Goal: Information Seeking & Learning: Learn about a topic

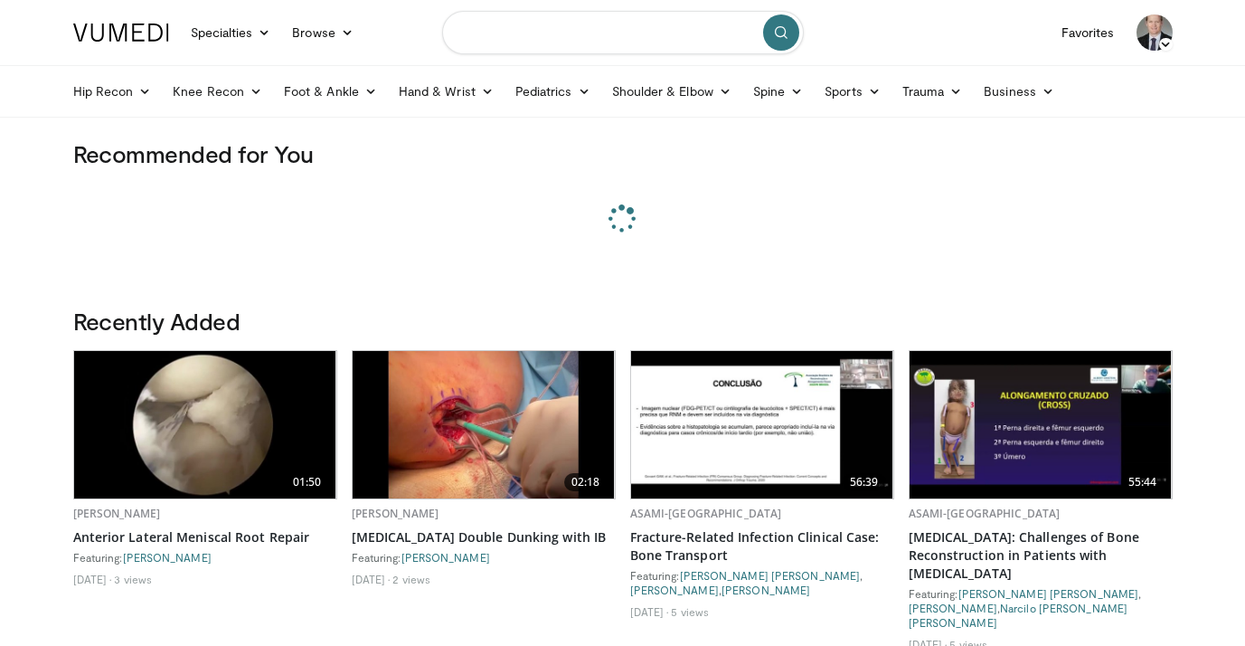
click at [551, 37] on input "Search topics, interventions" at bounding box center [623, 32] width 362 height 43
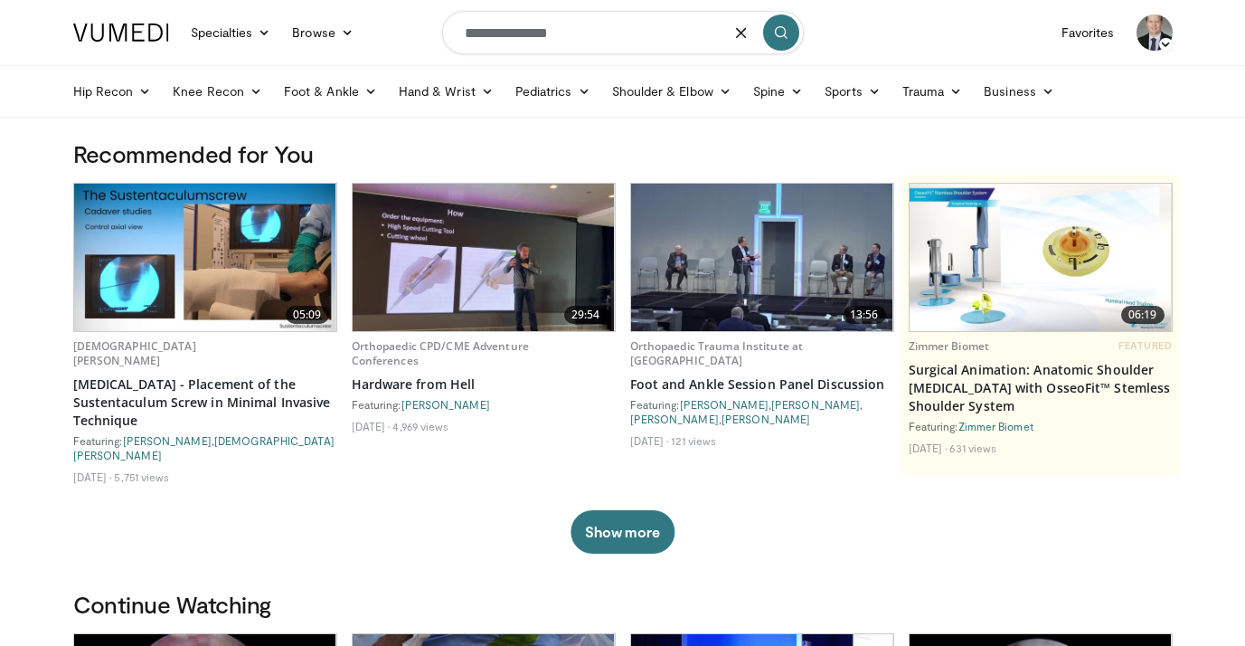
type input "**********"
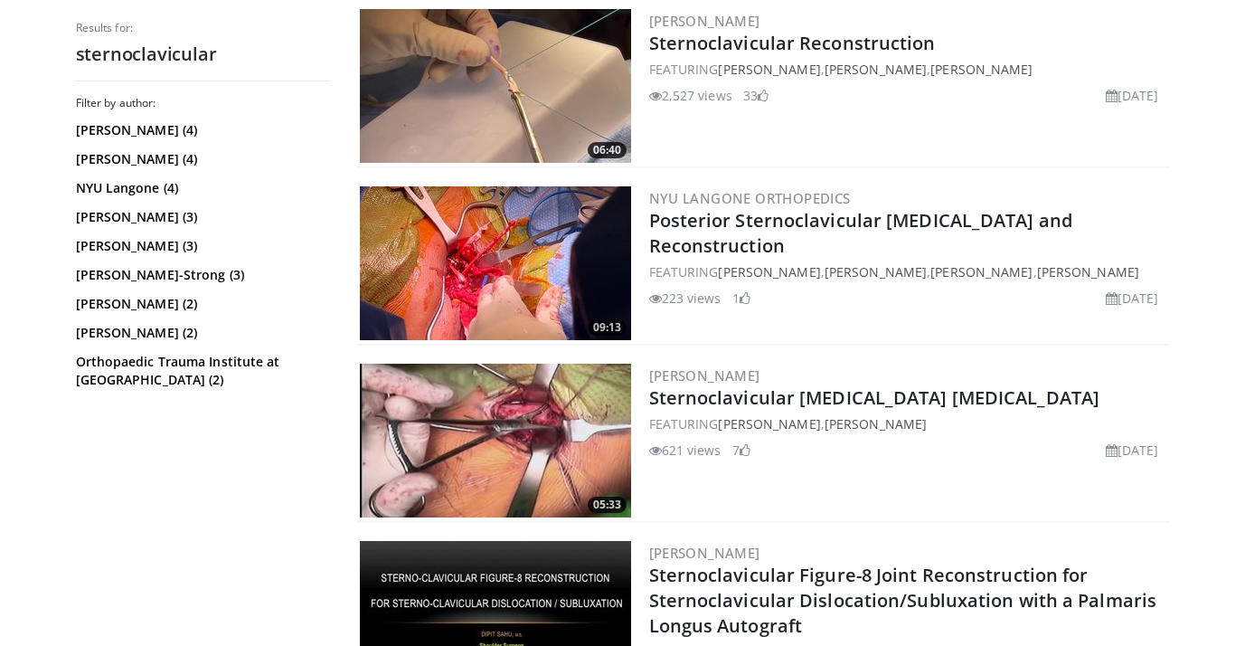
scroll to position [931, 0]
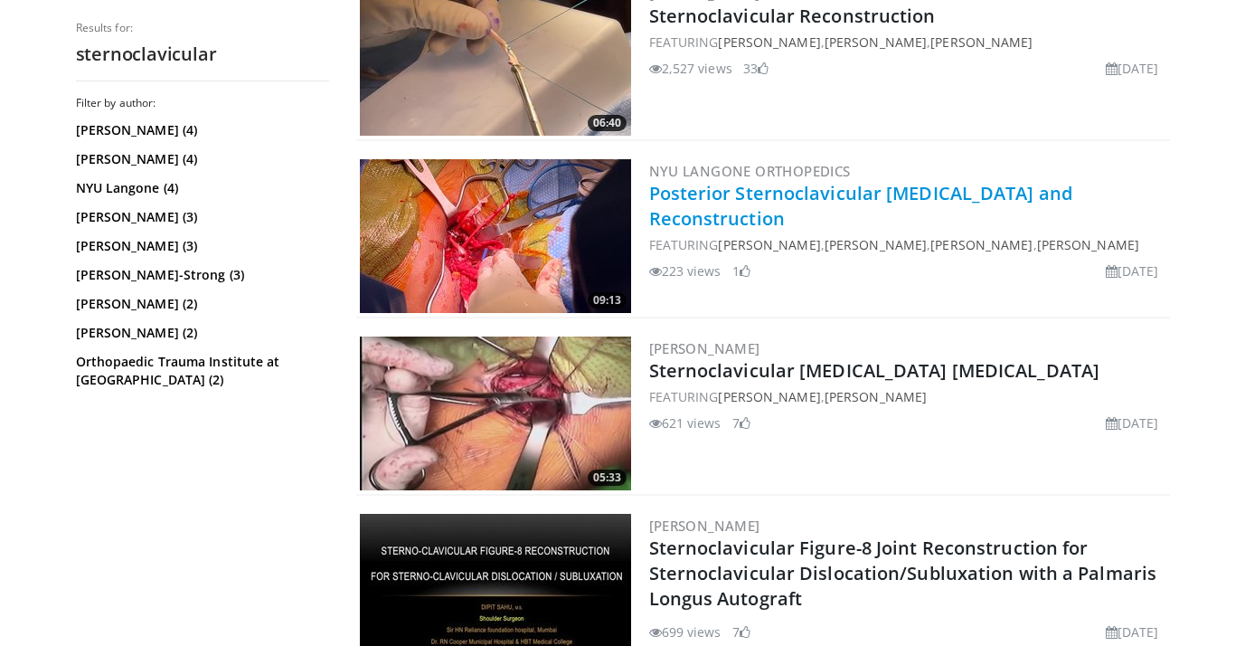
click at [701, 203] on link "Posterior Sternoclavicular [MEDICAL_DATA] and Reconstruction" at bounding box center [861, 206] width 424 height 50
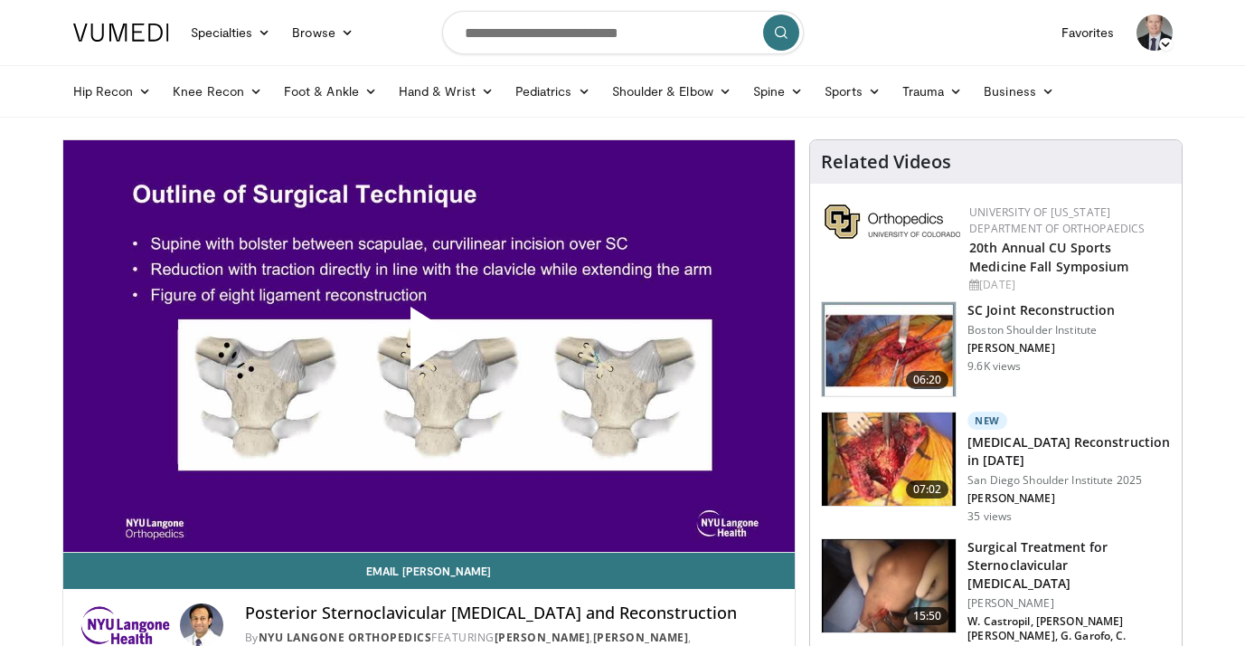
click at [429, 345] on span "Video Player" at bounding box center [429, 345] width 0 height 0
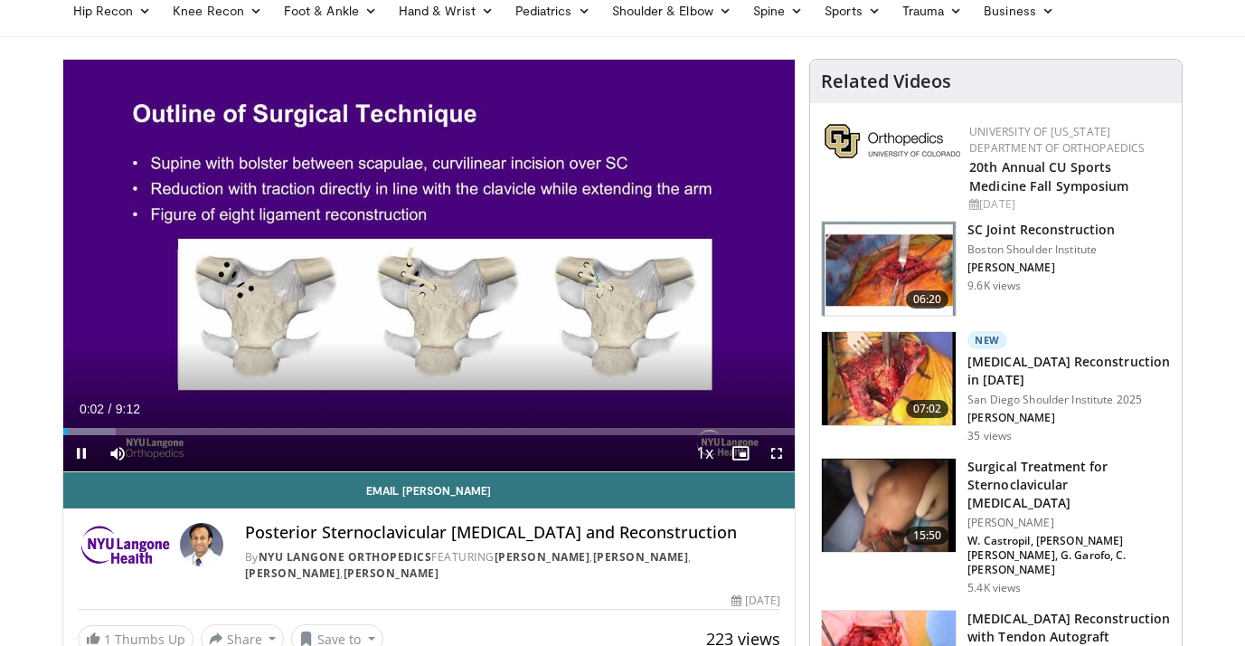
scroll to position [95, 0]
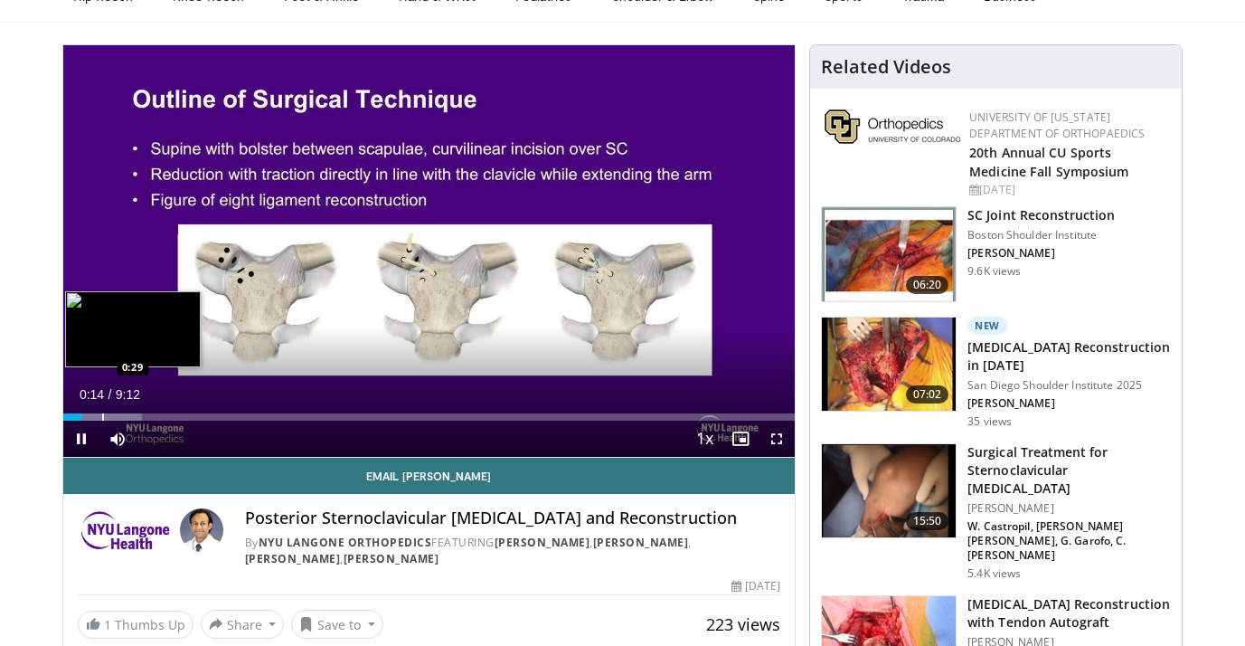
click at [101, 418] on div "Progress Bar" at bounding box center [102, 416] width 79 height 7
click at [124, 417] on div "Progress Bar" at bounding box center [125, 416] width 2 height 7
click at [136, 419] on div "10 seconds Tap to unmute" at bounding box center [429, 250] width 732 height 411
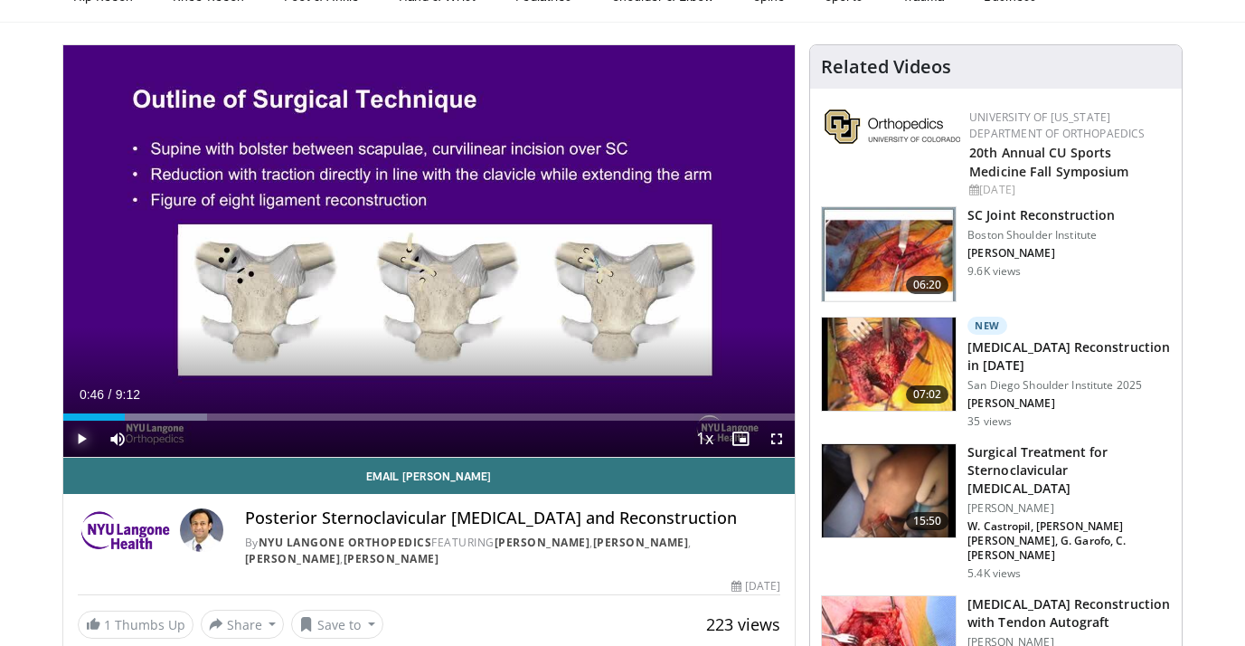
click at [83, 434] on span "Video Player" at bounding box center [81, 438] width 36 height 36
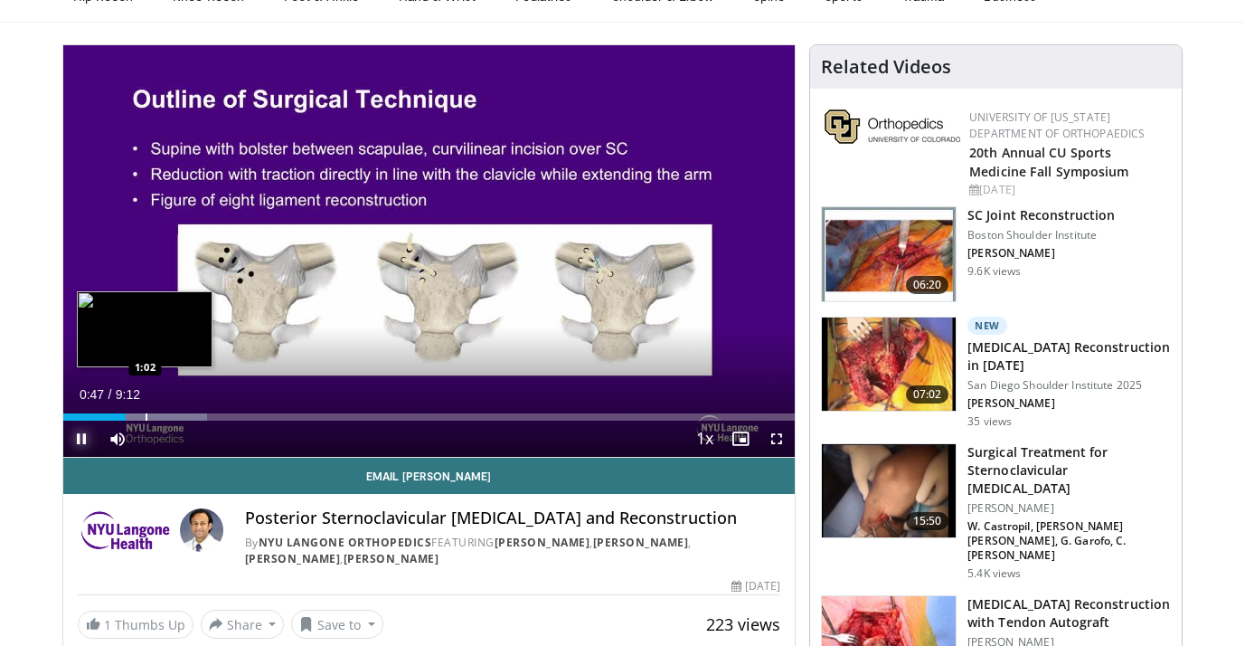
click at [146, 419] on div "Progress Bar" at bounding box center [147, 416] width 2 height 7
click at [167, 418] on div "Progress Bar" at bounding box center [168, 416] width 2 height 7
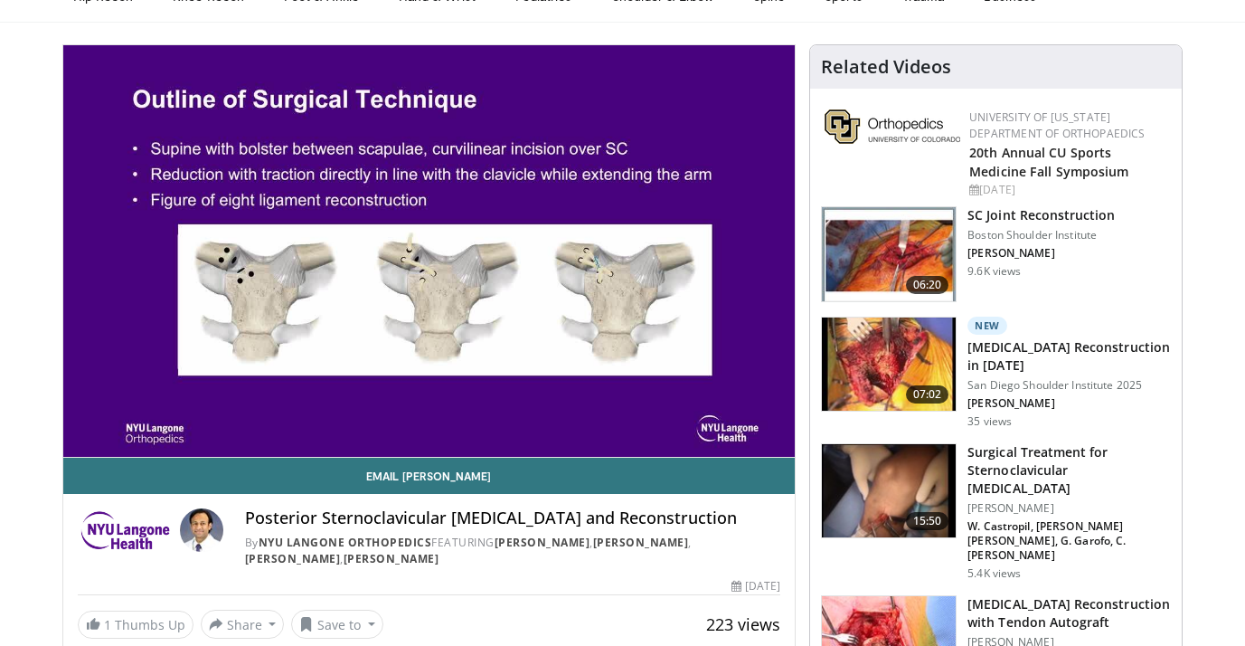
click at [186, 417] on div "10 seconds Tap to unmute" at bounding box center [429, 250] width 732 height 411
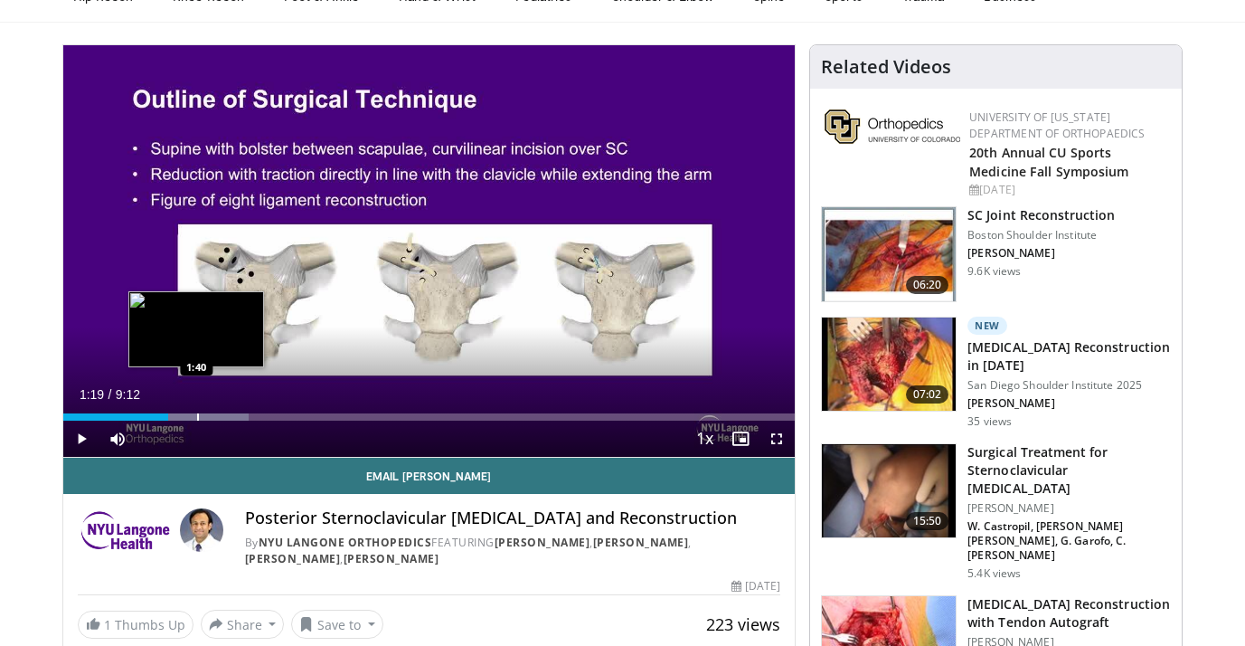
click at [197, 417] on div "Progress Bar" at bounding box center [198, 416] width 2 height 7
click at [216, 415] on div "Progress Bar" at bounding box center [216, 416] width 117 height 7
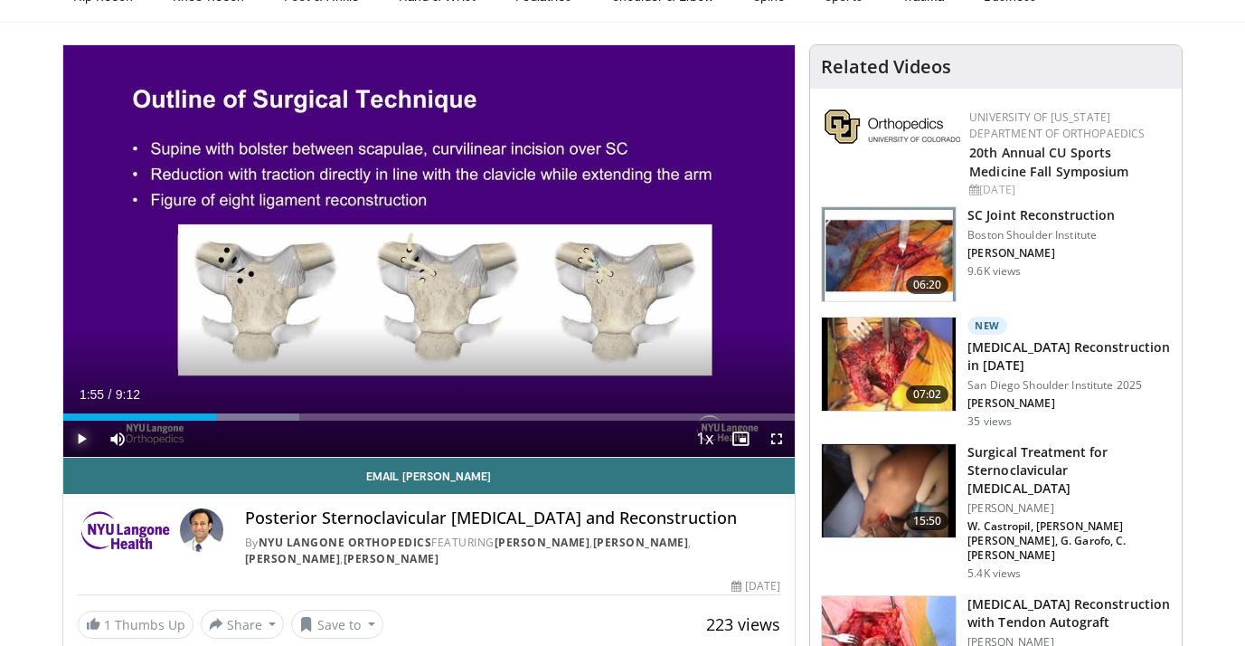
click at [84, 438] on span "Video Player" at bounding box center [81, 438] width 36 height 36
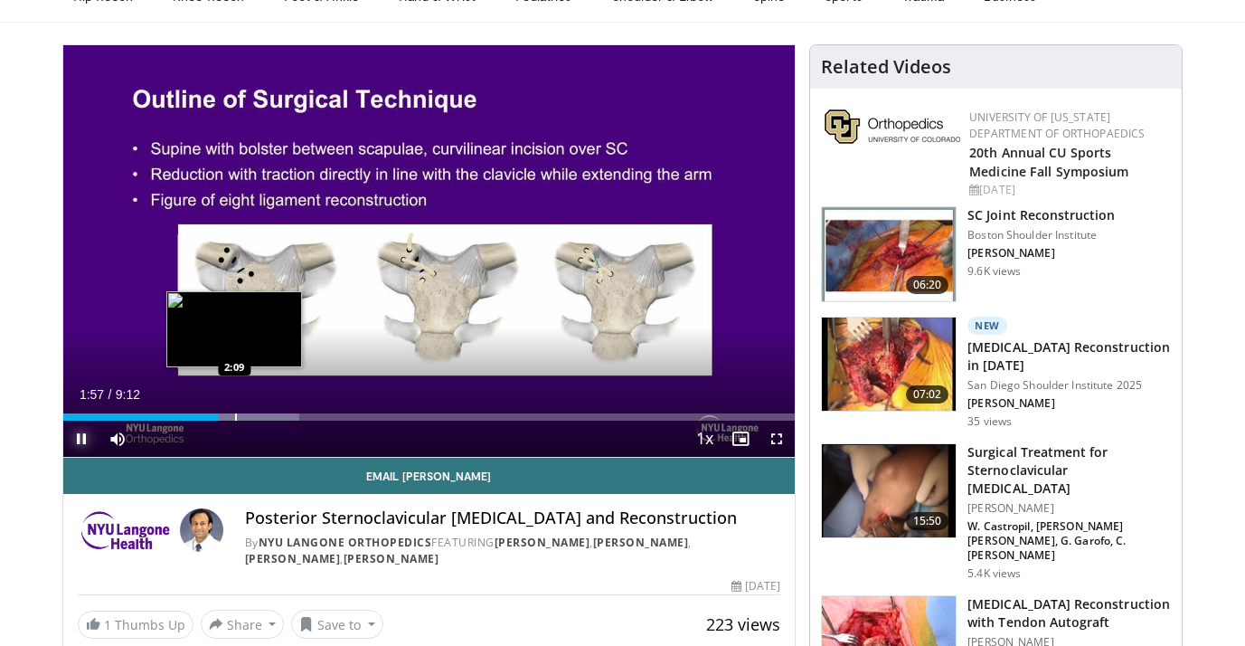
click at [235, 416] on div "Progress Bar" at bounding box center [236, 416] width 2 height 7
click at [254, 415] on div "Progress Bar" at bounding box center [255, 416] width 115 height 7
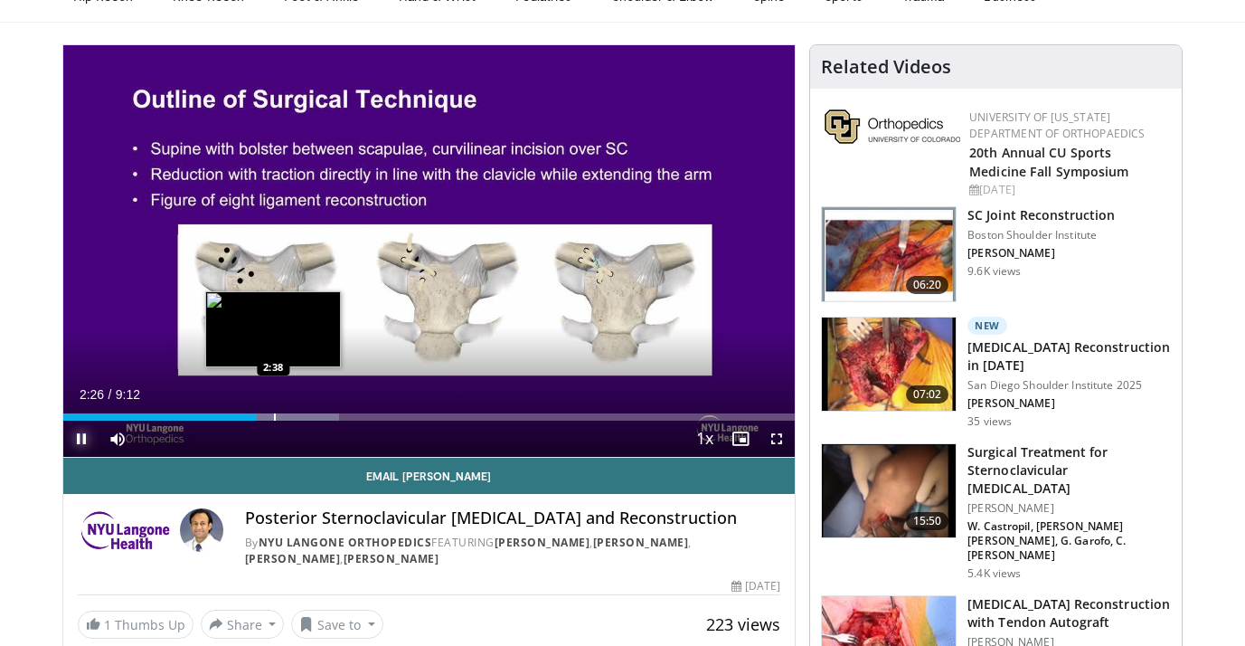
click at [274, 414] on div "Progress Bar" at bounding box center [275, 416] width 2 height 7
click at [293, 418] on div "Progress Bar" at bounding box center [294, 416] width 119 height 7
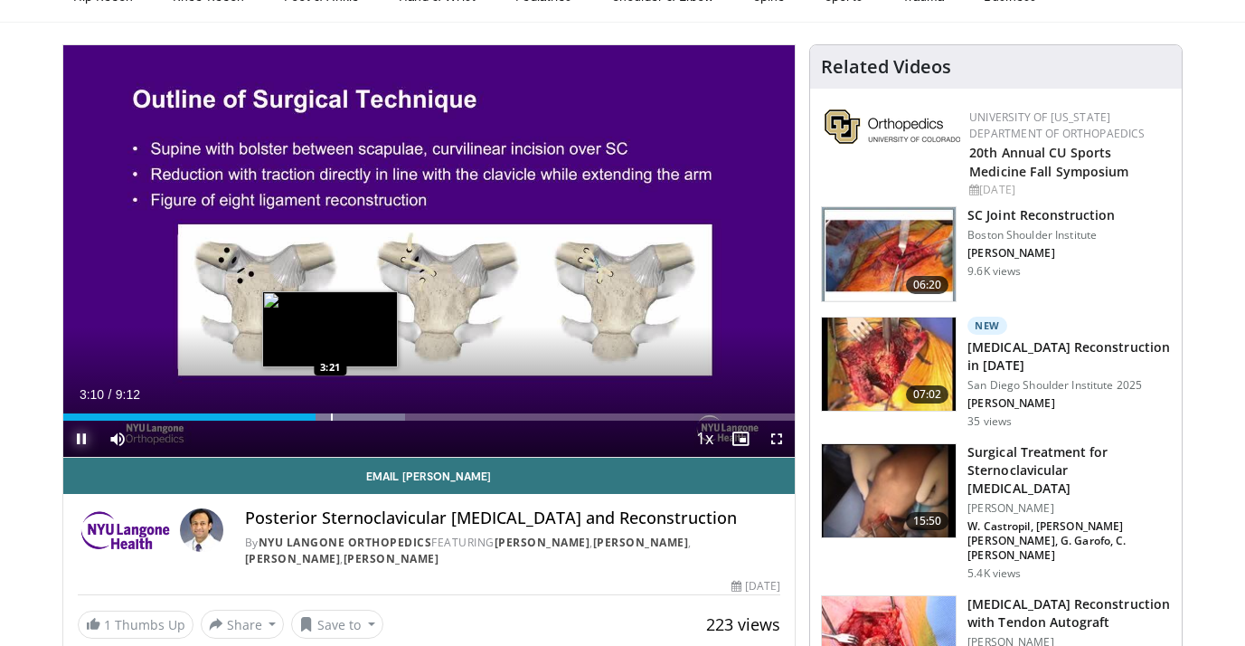
click at [331, 418] on div "Progress Bar" at bounding box center [332, 416] width 2 height 7
click at [348, 417] on div "Progress Bar" at bounding box center [349, 416] width 2 height 7
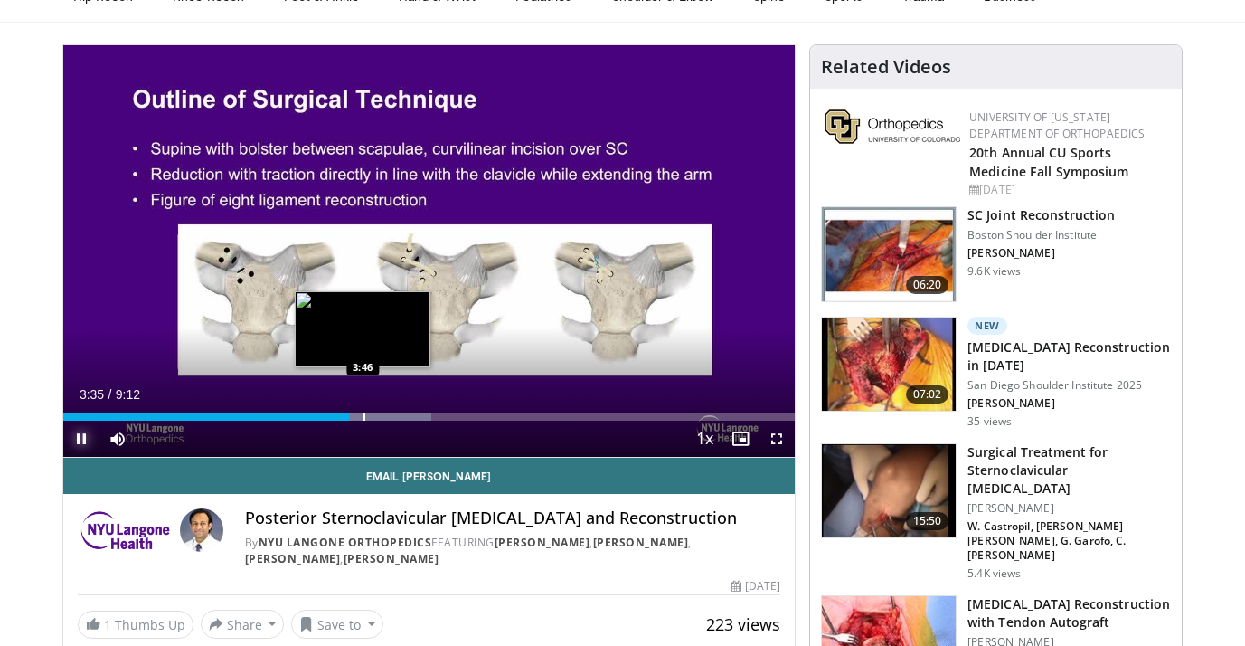
click at [363, 416] on div "Progress Bar" at bounding box center [364, 416] width 2 height 7
click at [378, 415] on div "Progress Bar" at bounding box center [379, 416] width 2 height 7
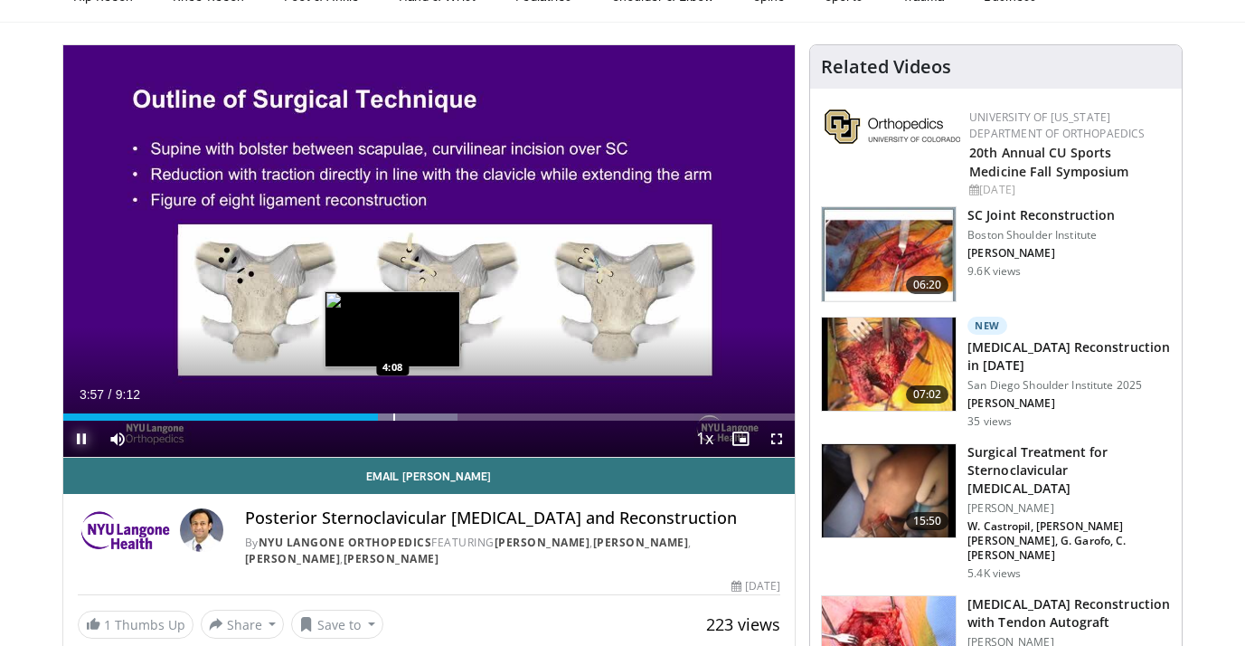
click at [393, 414] on div "Progress Bar" at bounding box center [394, 416] width 2 height 7
click at [410, 414] on div "Progress Bar" at bounding box center [411, 416] width 2 height 7
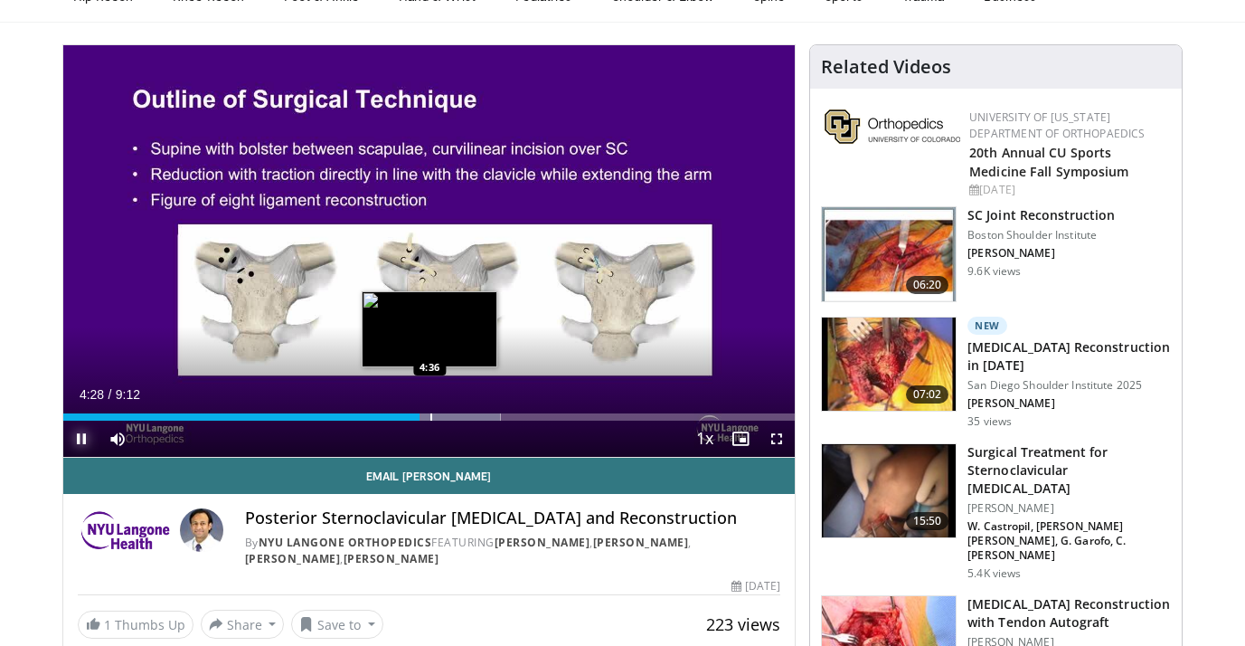
click at [430, 416] on div "Progress Bar" at bounding box center [431, 416] width 2 height 7
click at [447, 417] on div "Progress Bar" at bounding box center [448, 416] width 2 height 7
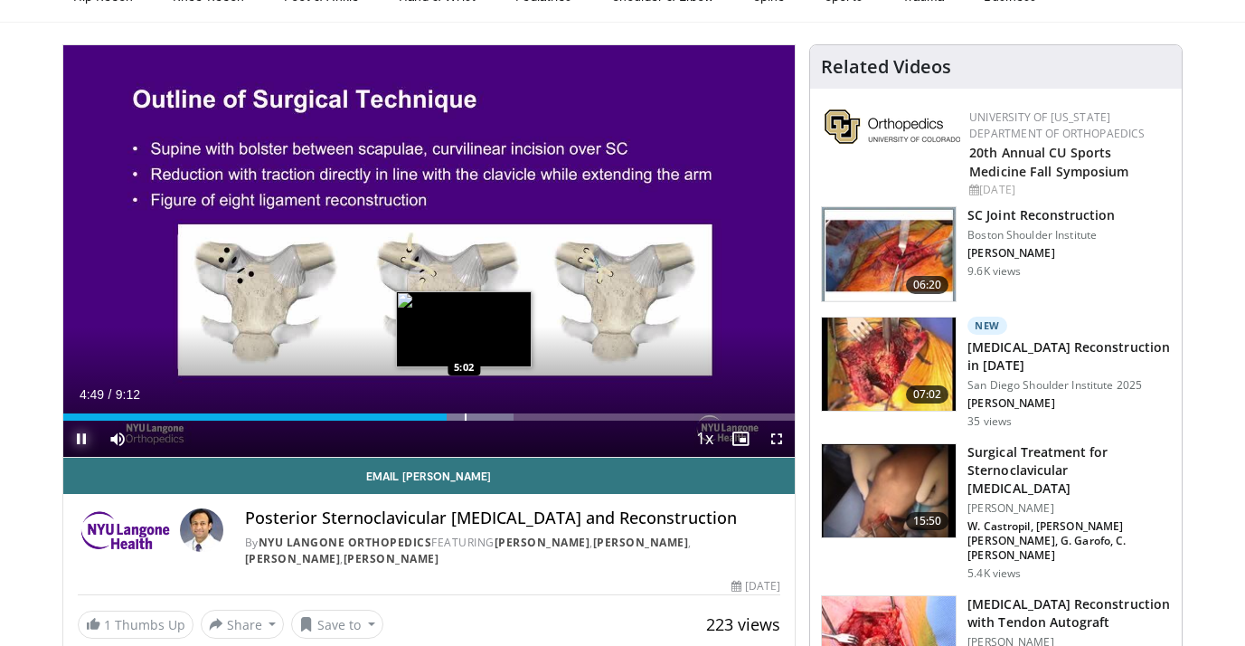
click at [465, 417] on div "Progress Bar" at bounding box center [466, 416] width 2 height 7
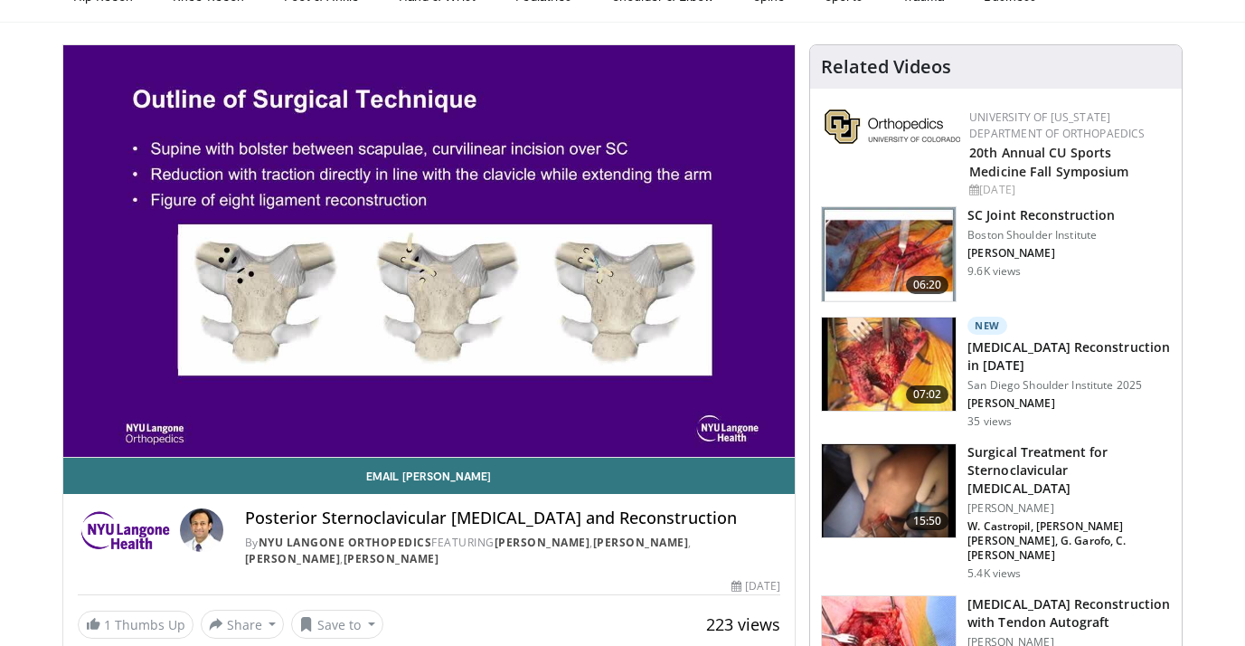
click at [1019, 356] on h3 "[MEDICAL_DATA] Reconstruction in [DATE]" at bounding box center [1068, 356] width 203 height 36
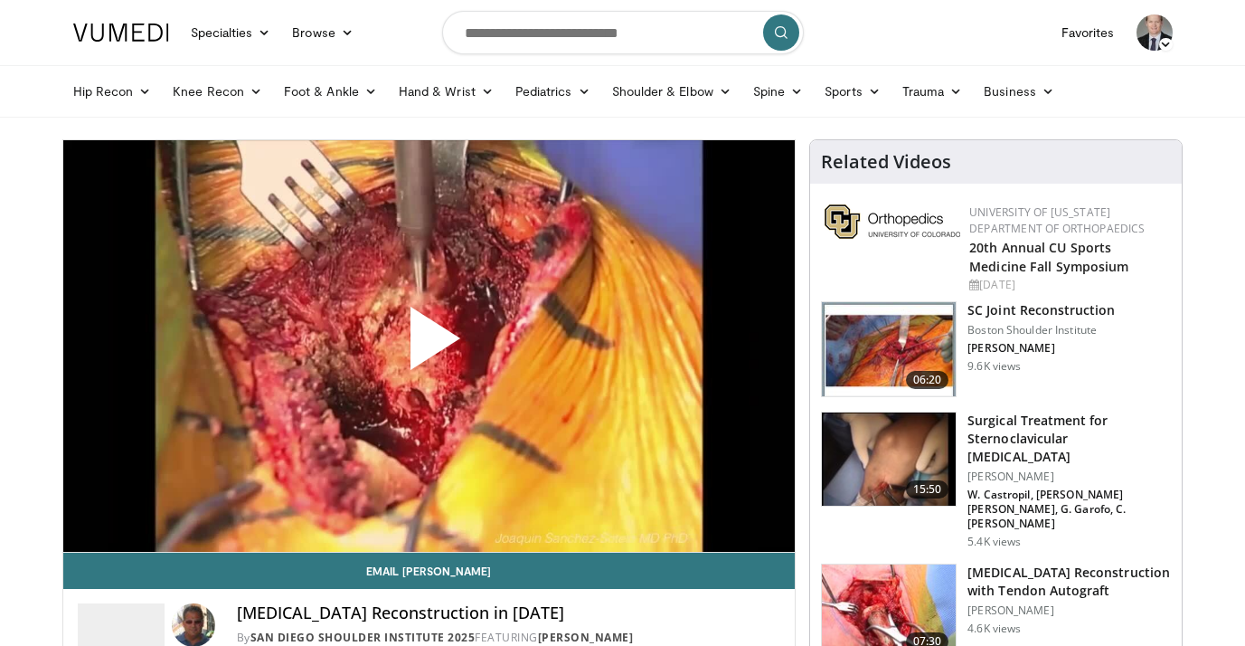
click at [429, 345] on span "Video Player" at bounding box center [429, 345] width 0 height 0
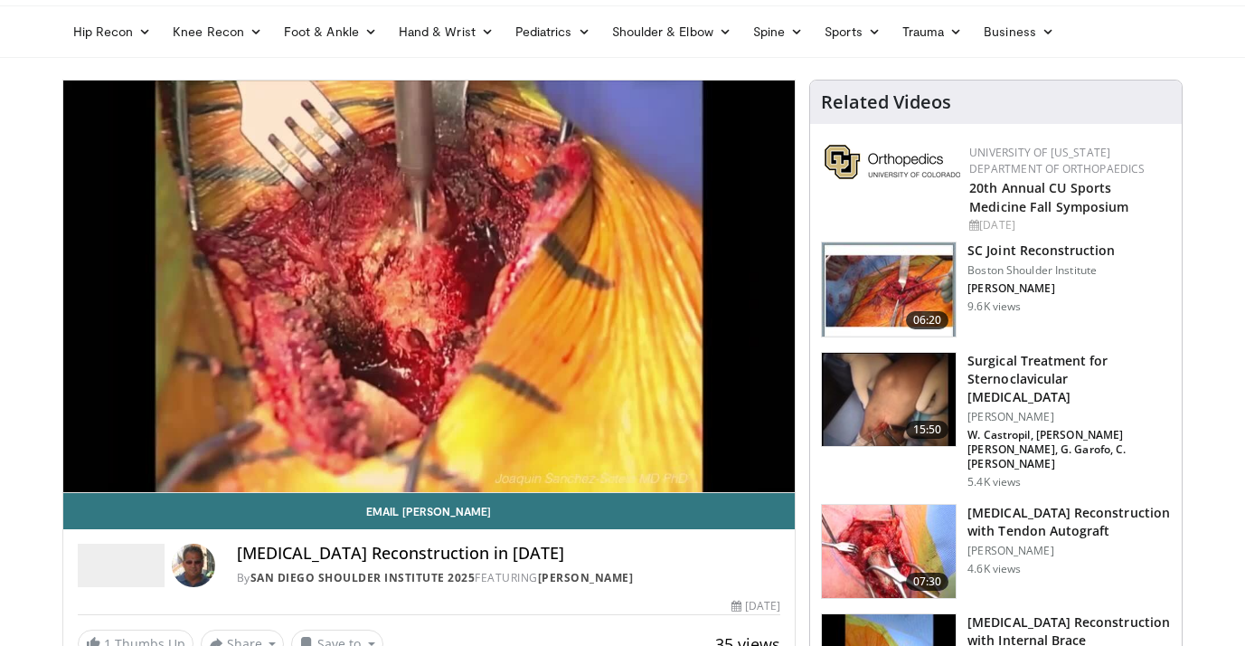
scroll to position [78, 0]
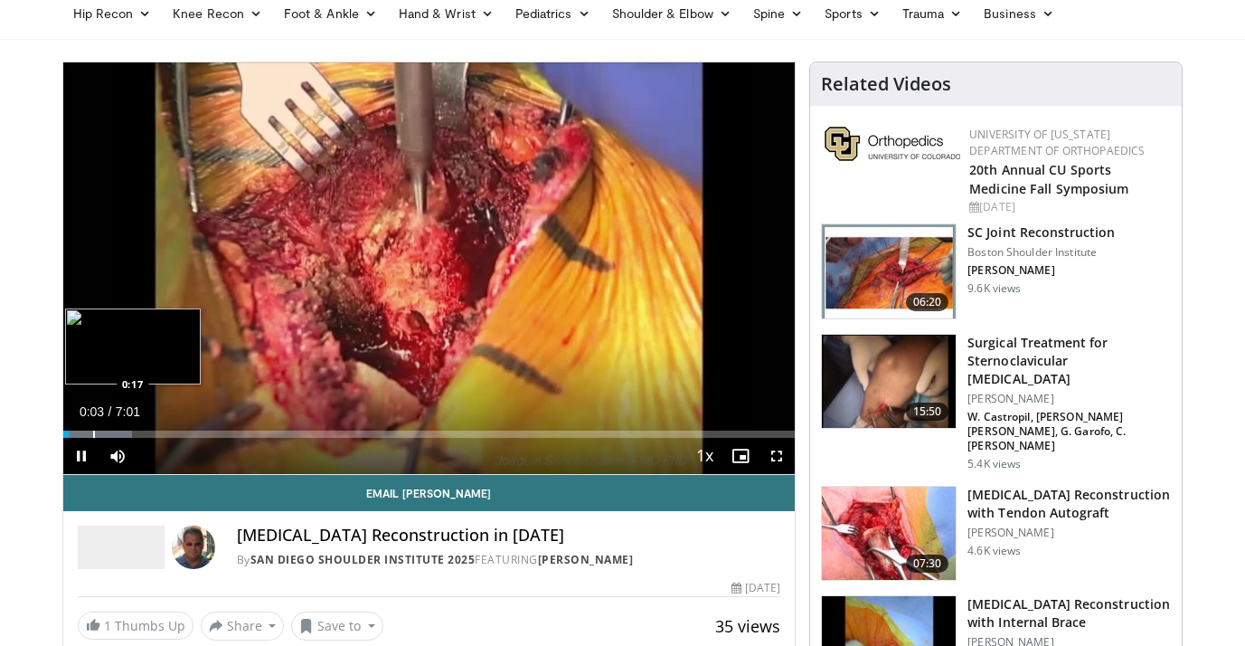
click at [92, 431] on div "Progress Bar" at bounding box center [97, 433] width 69 height 7
click at [149, 436] on div "Progress Bar" at bounding box center [150, 433] width 2 height 7
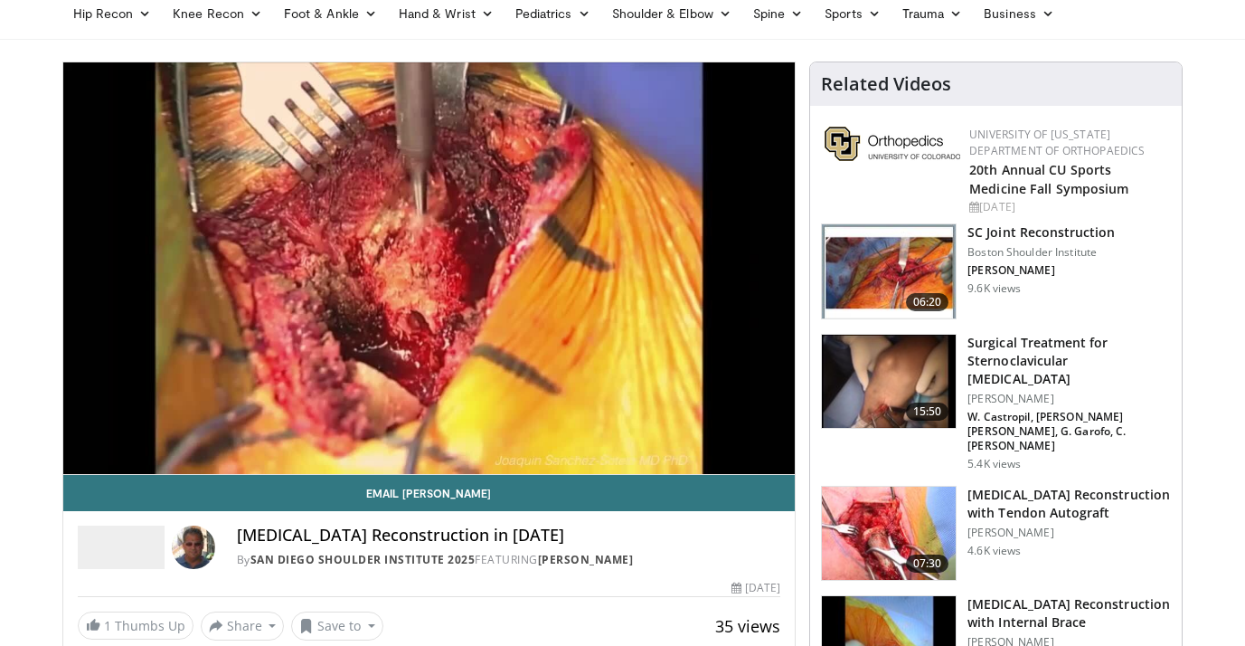
click at [172, 438] on div "10 seconds Tap to unmute" at bounding box center [429, 267] width 732 height 411
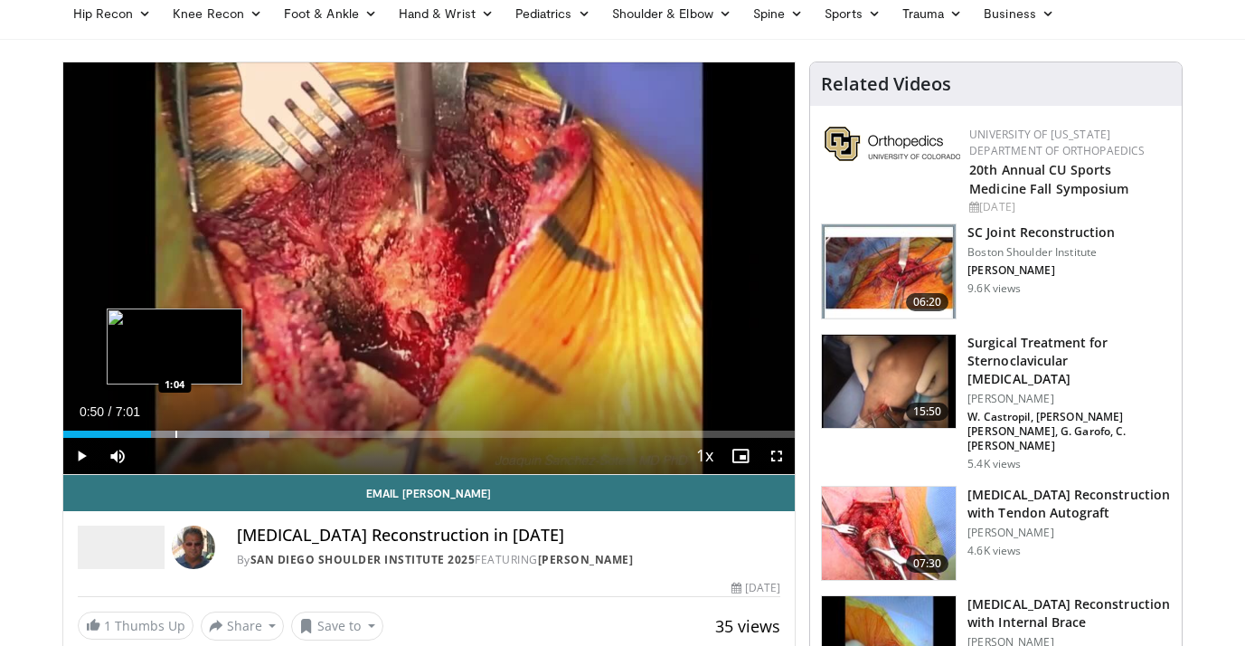
click at [175, 438] on div "Progress Bar" at bounding box center [176, 433] width 2 height 7
click at [201, 436] on div "Progress Bar" at bounding box center [207, 433] width 162 height 7
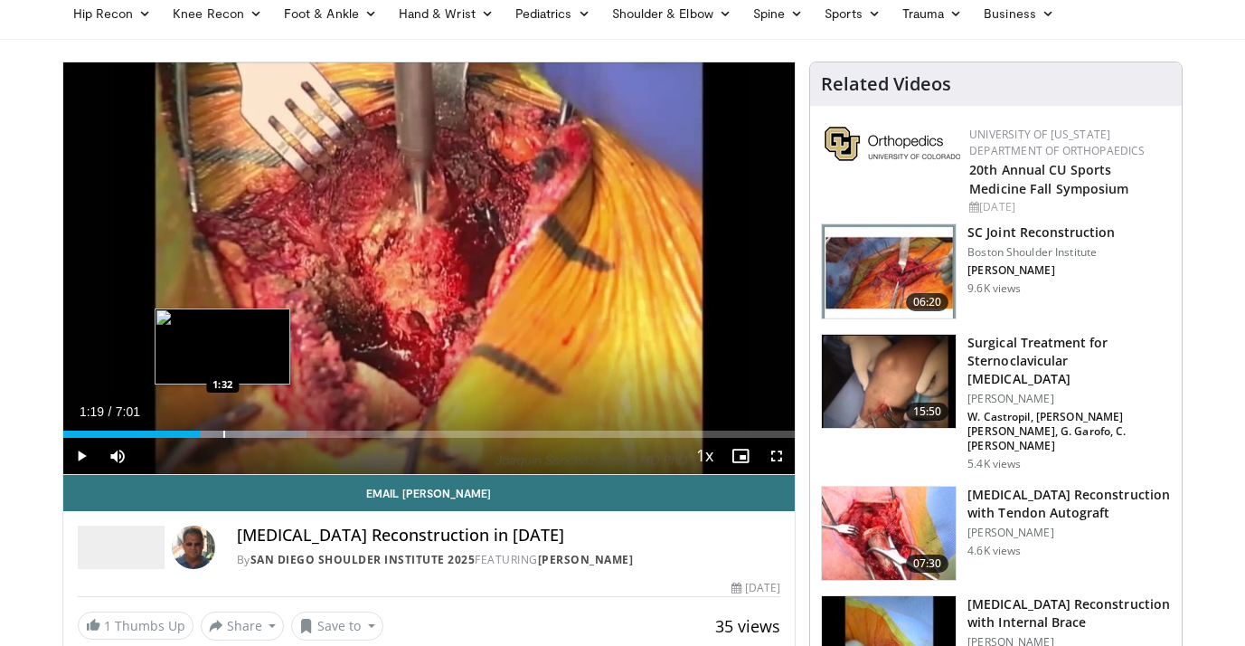
click at [223, 434] on div "Progress Bar" at bounding box center [224, 433] width 2 height 7
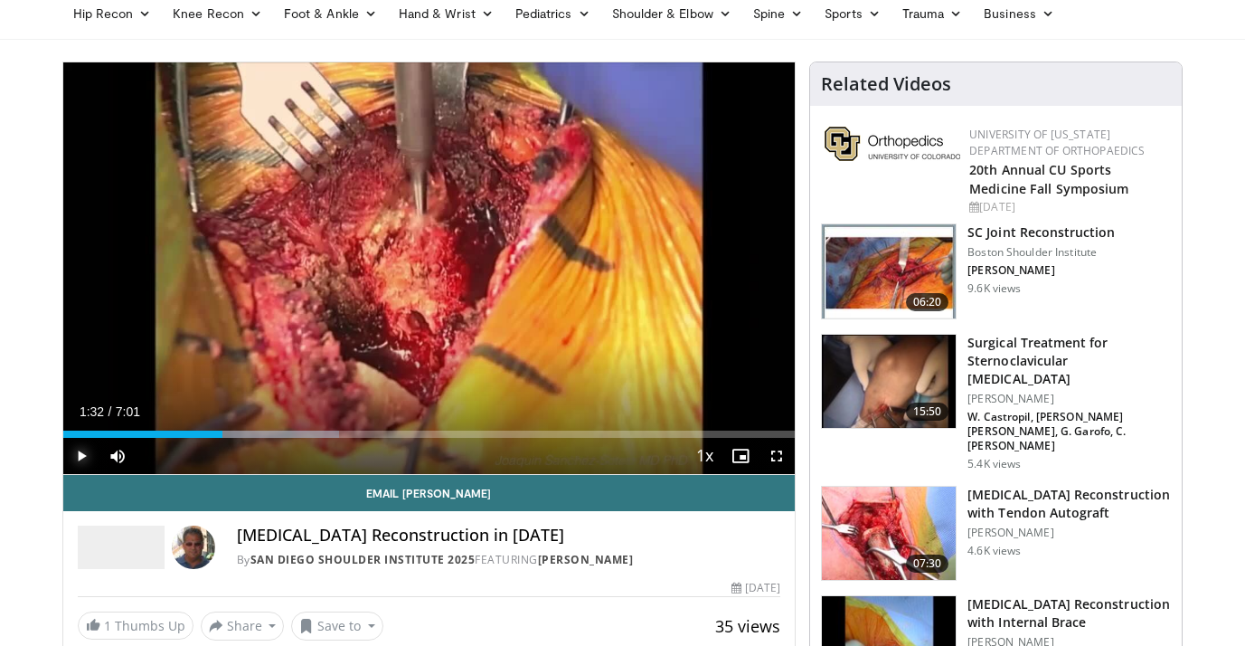
click at [73, 453] on span "Video Player" at bounding box center [81, 456] width 36 height 36
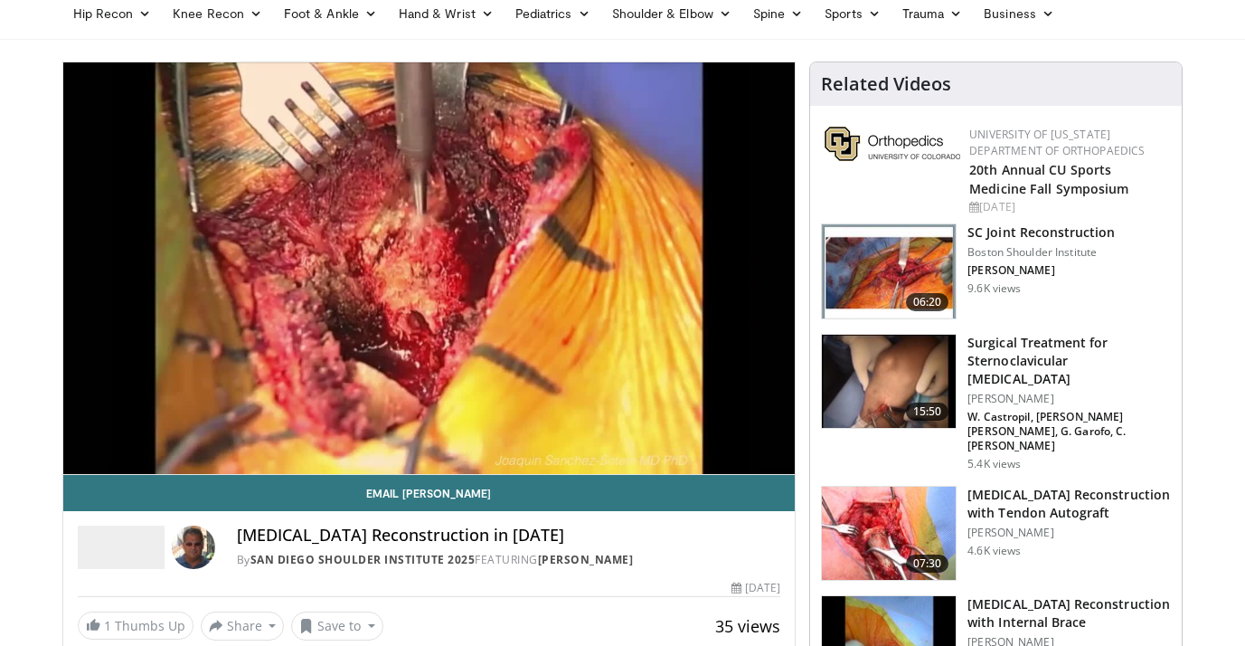
click at [996, 236] on h3 "SC Joint Reconstruction" at bounding box center [1040, 232] width 147 height 18
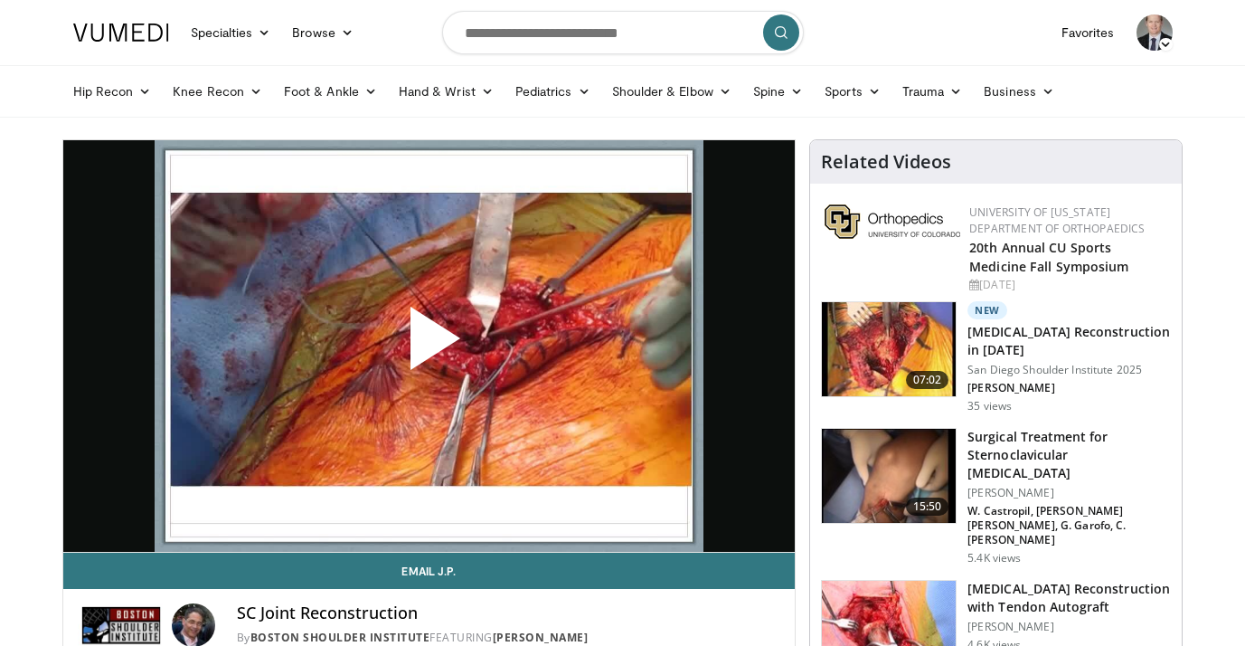
click at [429, 345] on span "Video Player" at bounding box center [429, 345] width 0 height 0
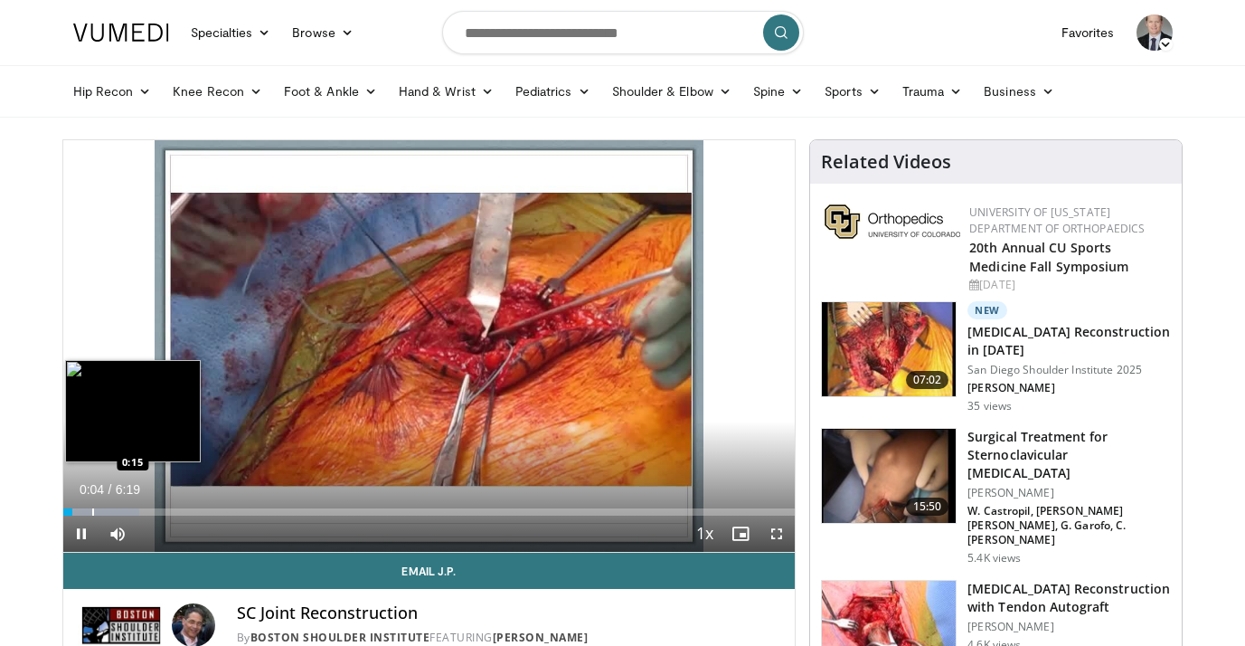
click at [91, 511] on div "Progress Bar" at bounding box center [101, 511] width 76 height 7
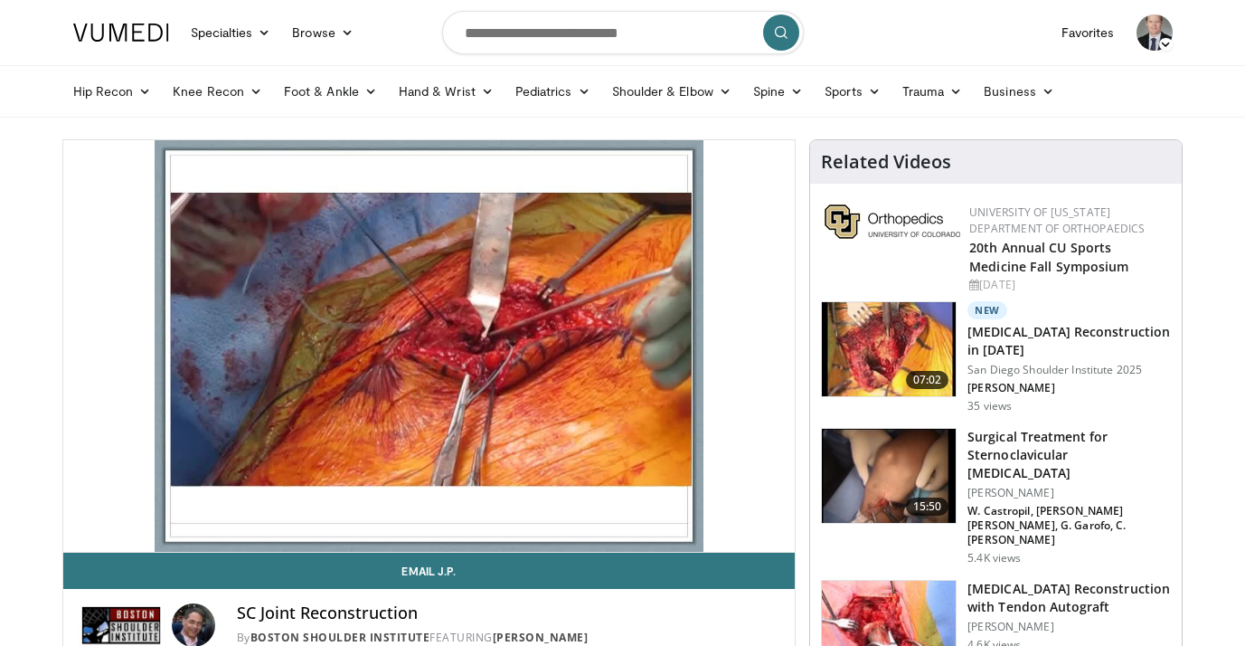
click at [108, 513] on div "10 seconds Tap to unmute" at bounding box center [429, 345] width 732 height 411
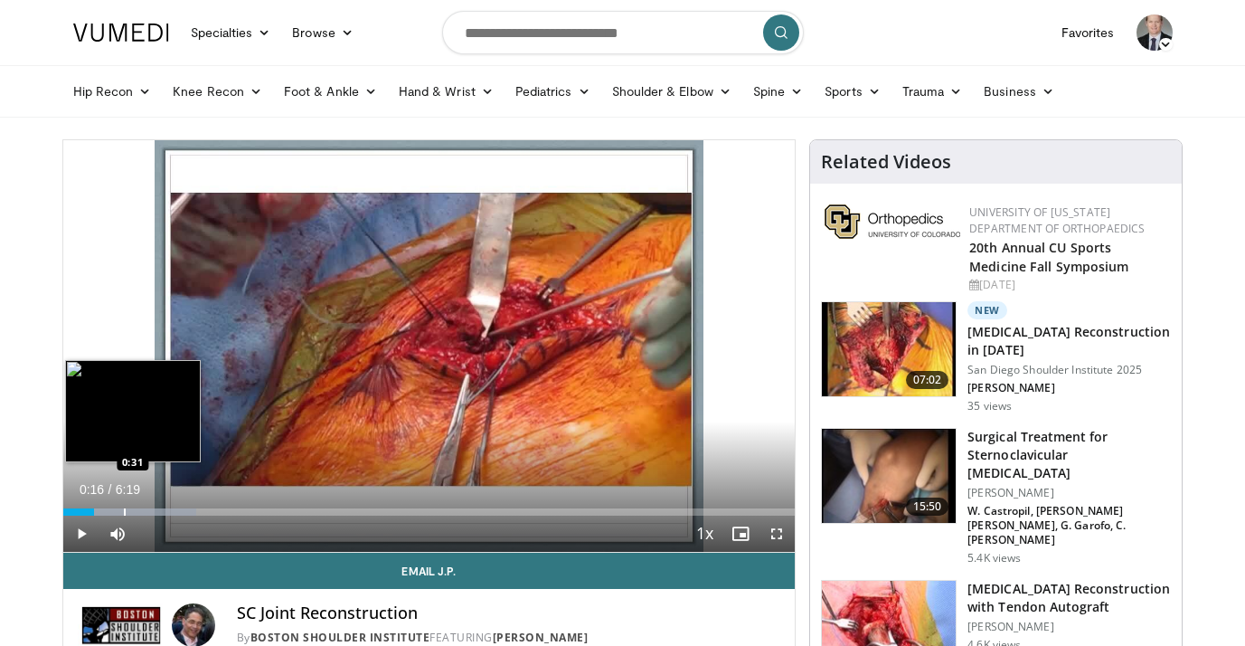
click at [123, 513] on div "Progress Bar" at bounding box center [130, 511] width 134 height 7
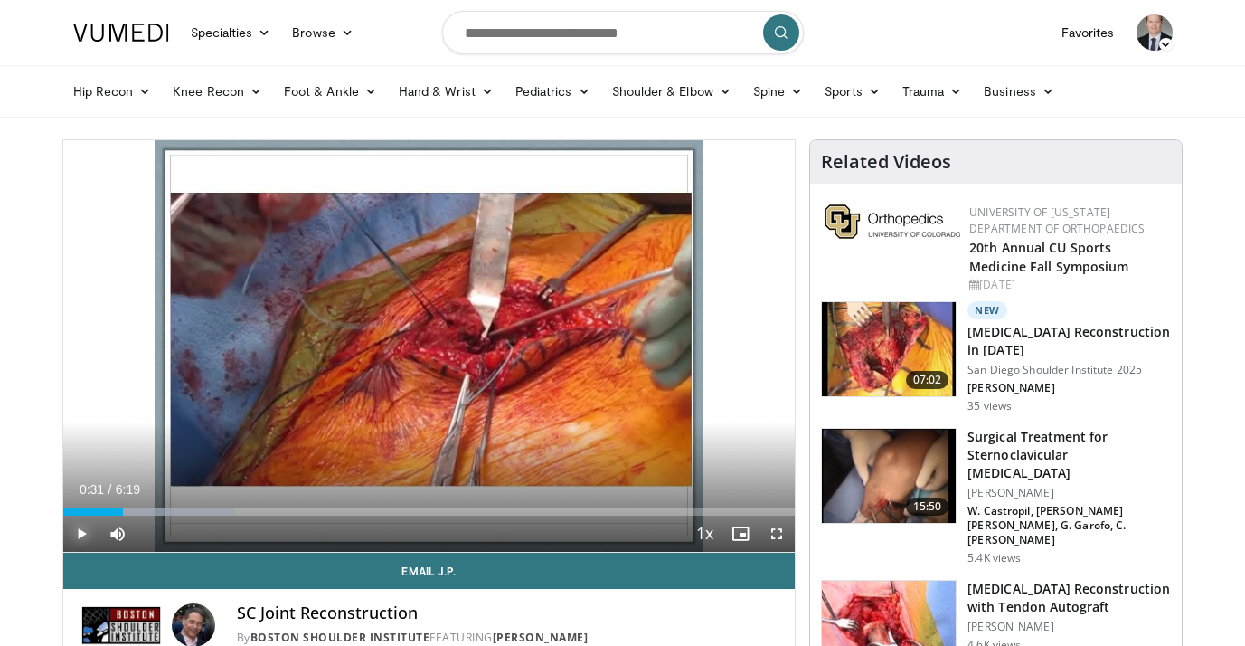
click at [82, 533] on span "Video Player" at bounding box center [81, 533] width 36 height 36
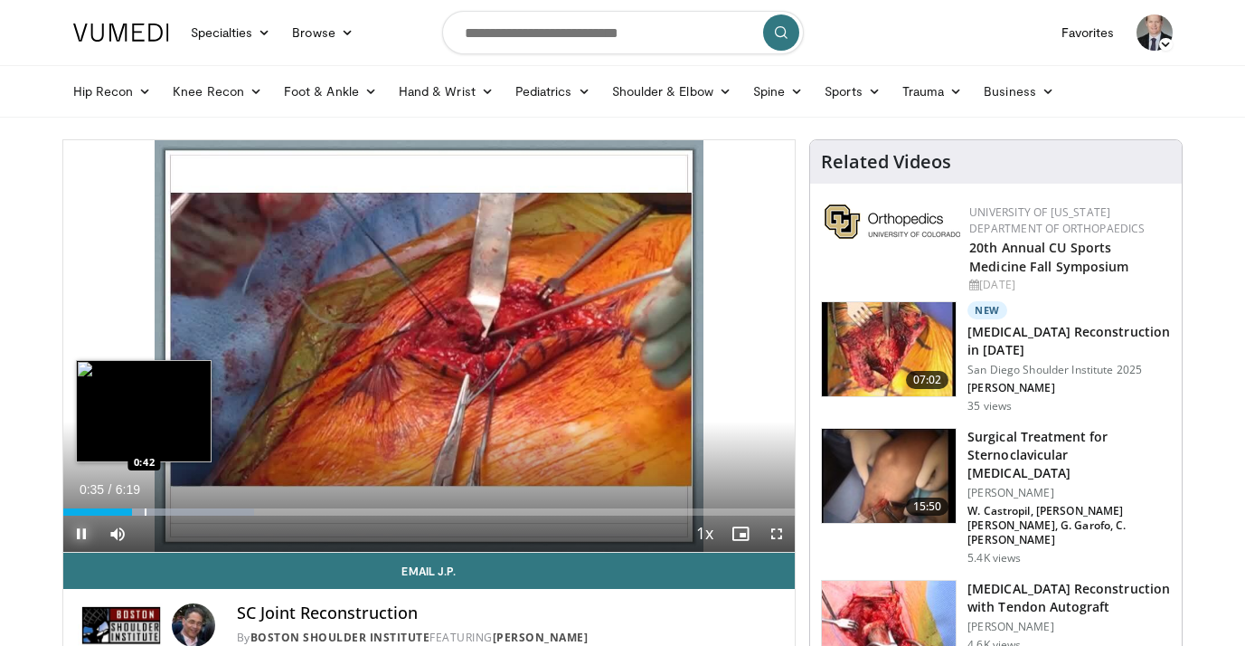
click at [144, 510] on div "Progress Bar" at bounding box center [160, 511] width 187 height 7
click at [163, 508] on div "Progress Bar" at bounding box center [164, 511] width 2 height 7
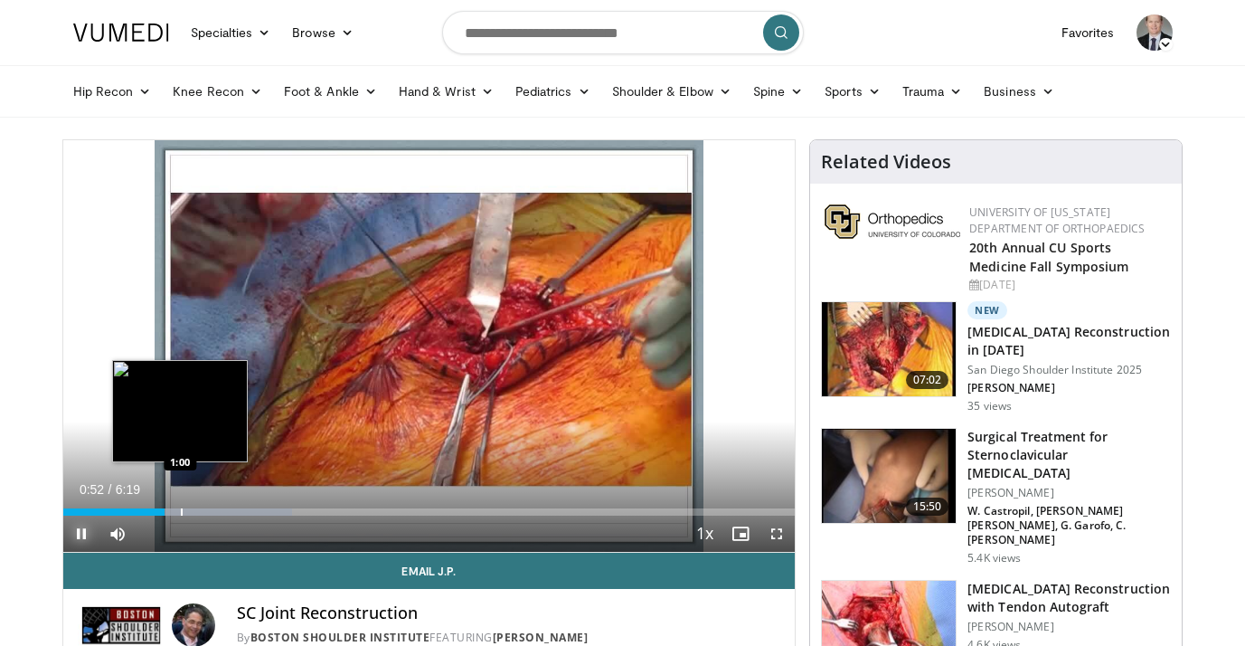
click at [181, 511] on div "Progress Bar" at bounding box center [182, 511] width 2 height 7
click at [202, 512] on div "Progress Bar" at bounding box center [217, 511] width 187 height 7
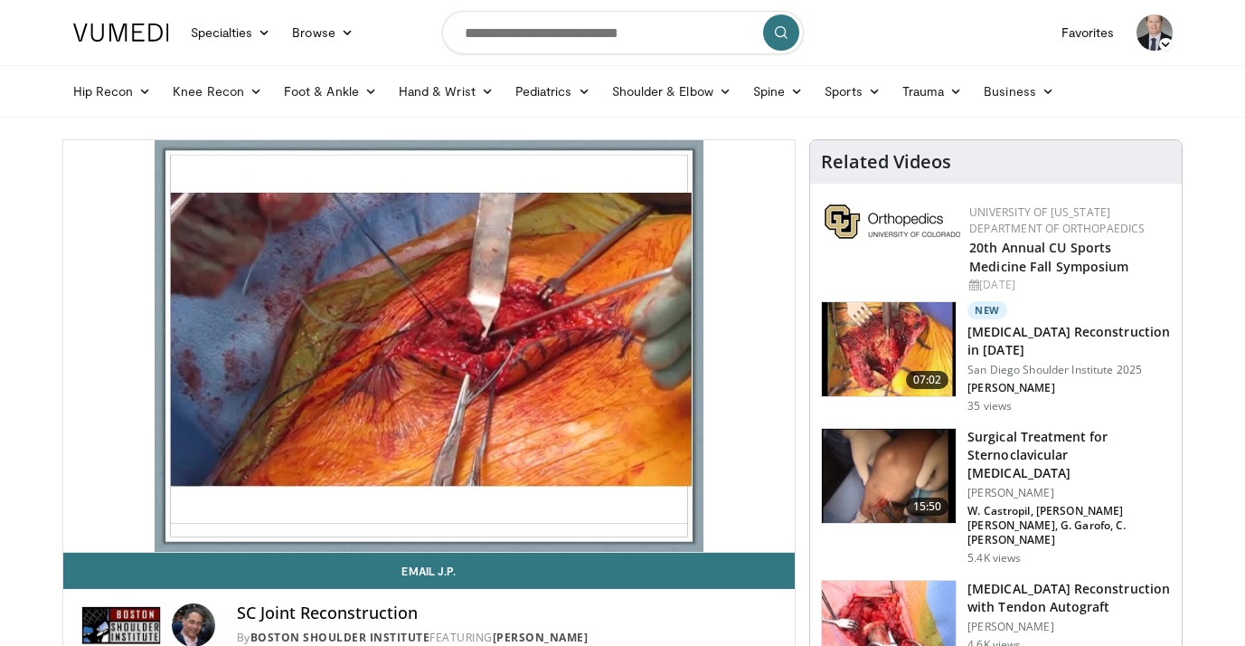
click at [222, 511] on div "10 seconds Tap to unmute" at bounding box center [429, 345] width 732 height 411
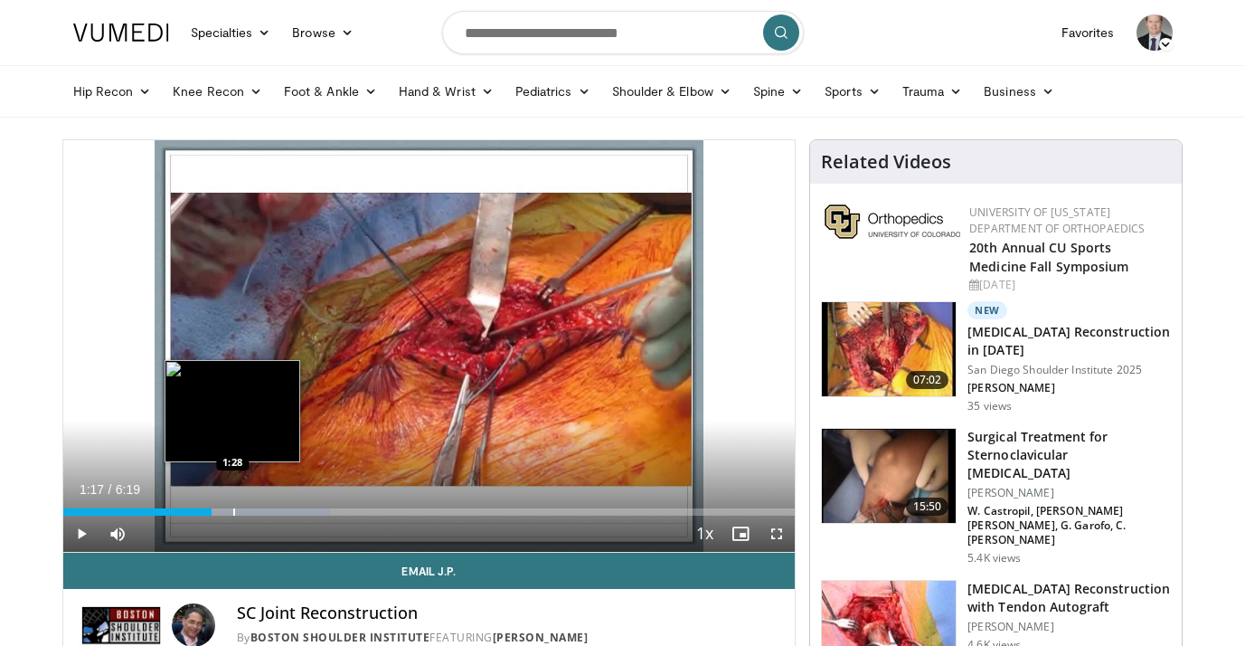
click at [233, 514] on div "Progress Bar" at bounding box center [234, 511] width 2 height 7
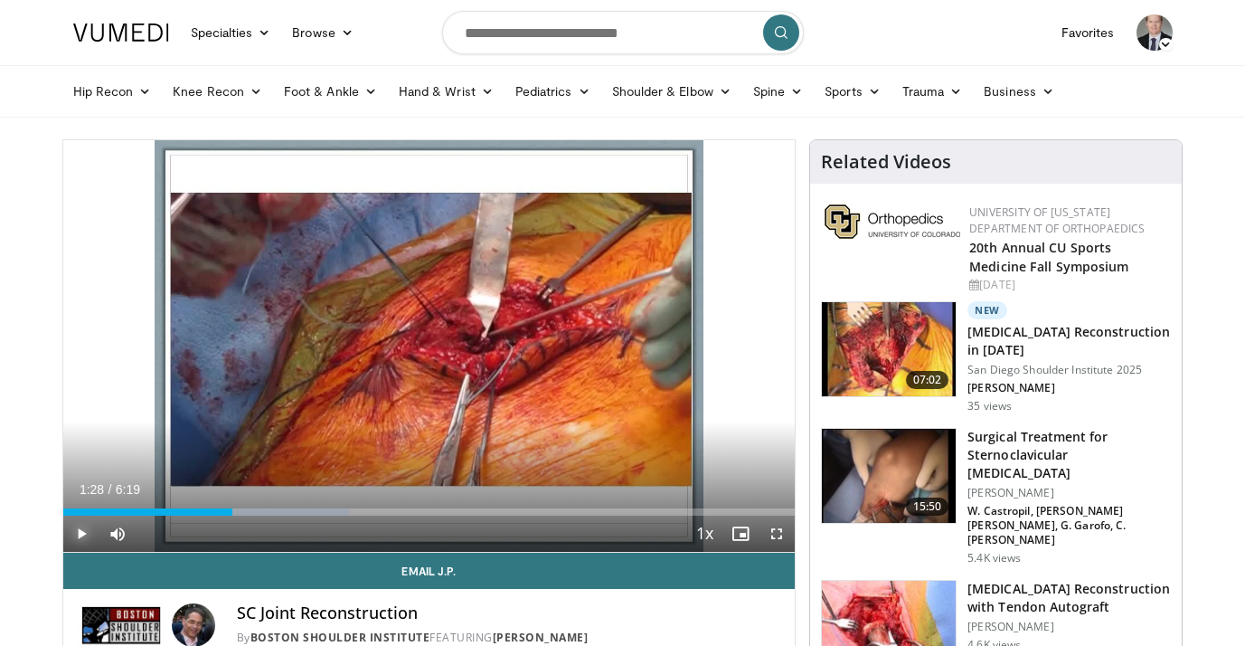
click at [87, 533] on span "Video Player" at bounding box center [81, 533] width 36 height 36
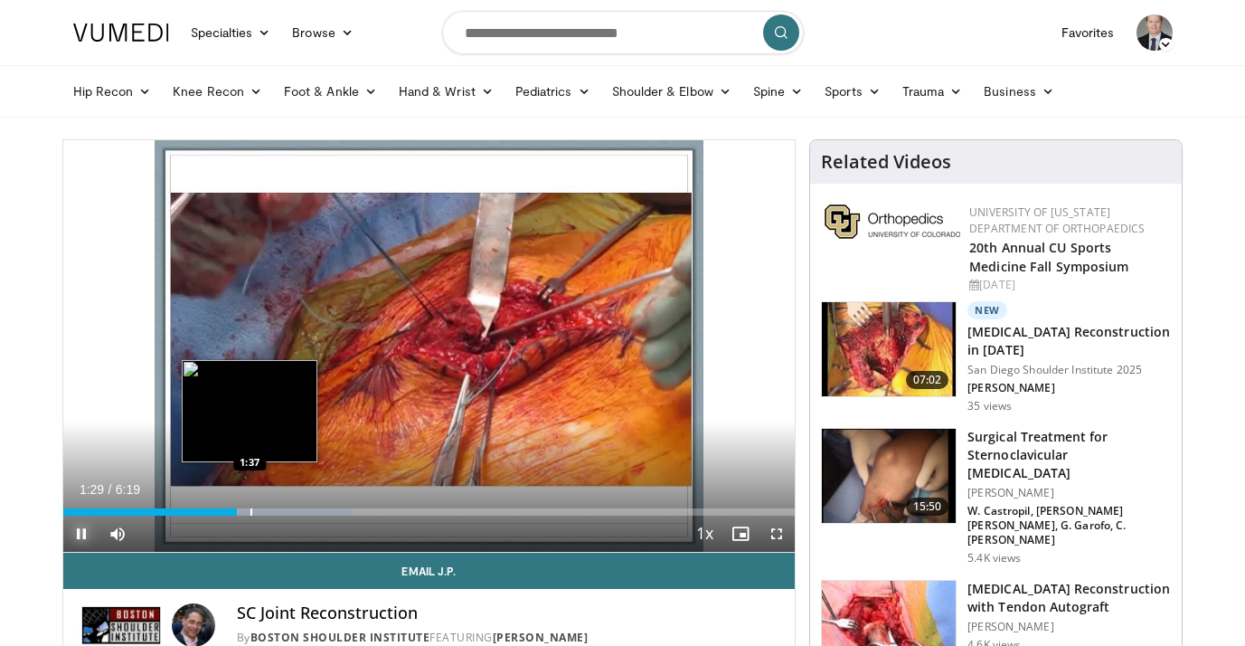
click at [250, 511] on div "Progress Bar" at bounding box center [251, 511] width 2 height 7
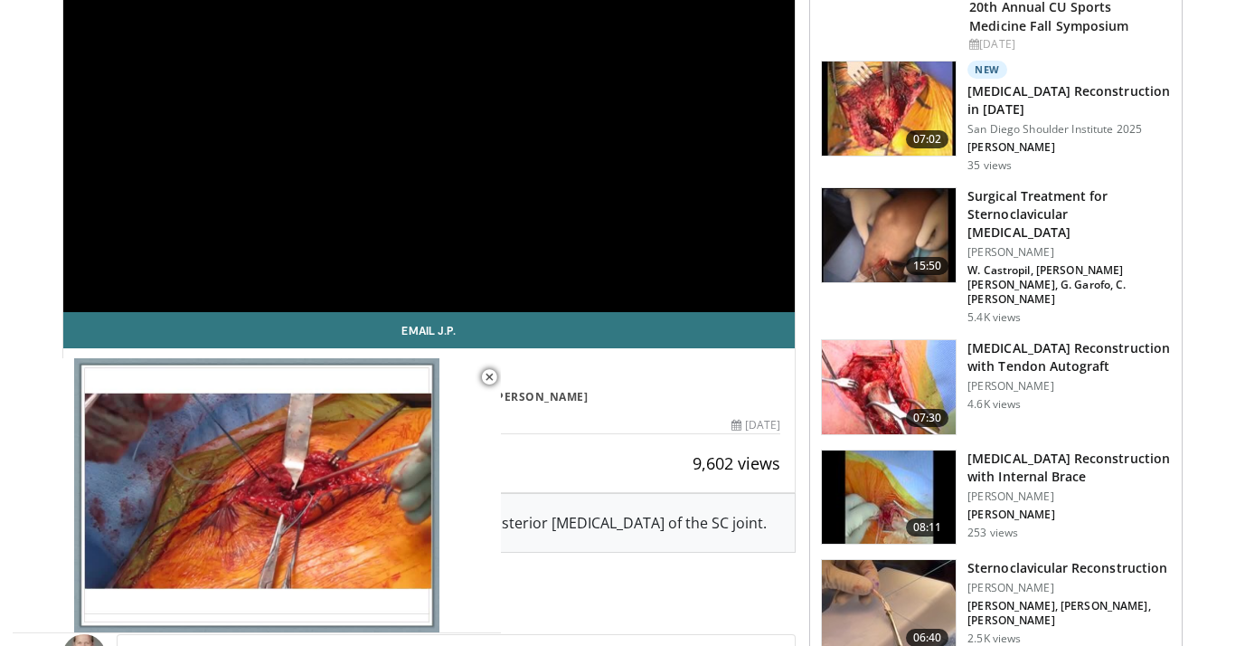
scroll to position [242, 0]
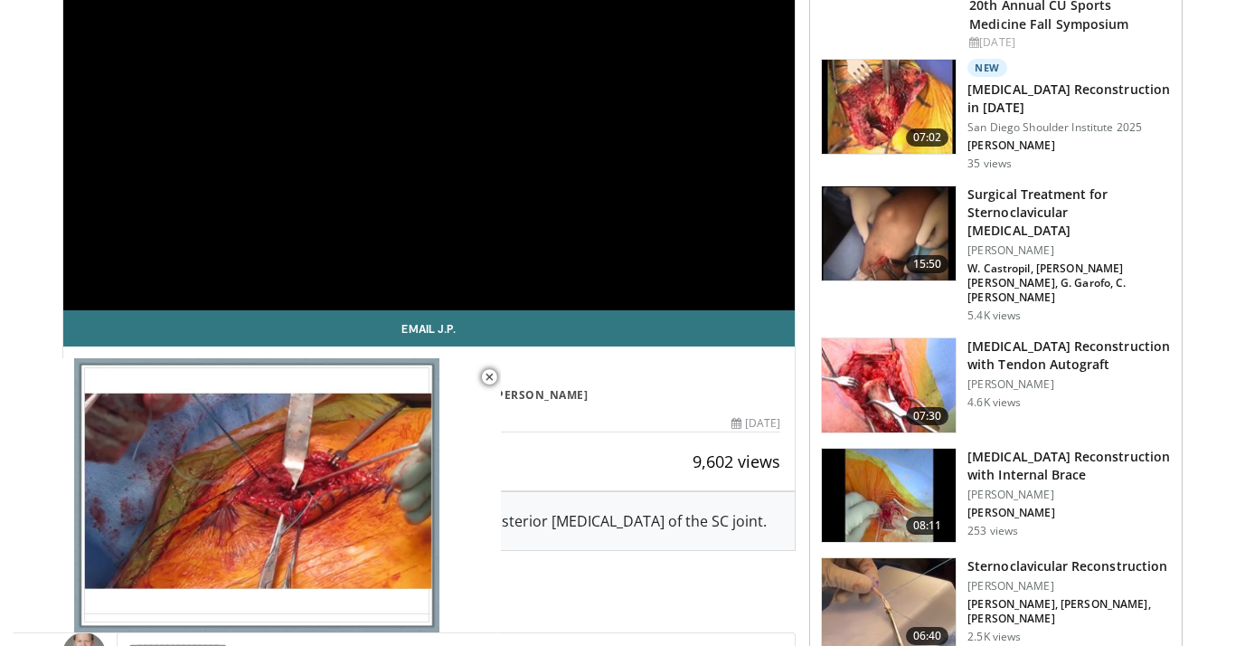
click at [997, 337] on h3 "[MEDICAL_DATA] Reconstruction with Tendon Autograft" at bounding box center [1068, 355] width 203 height 36
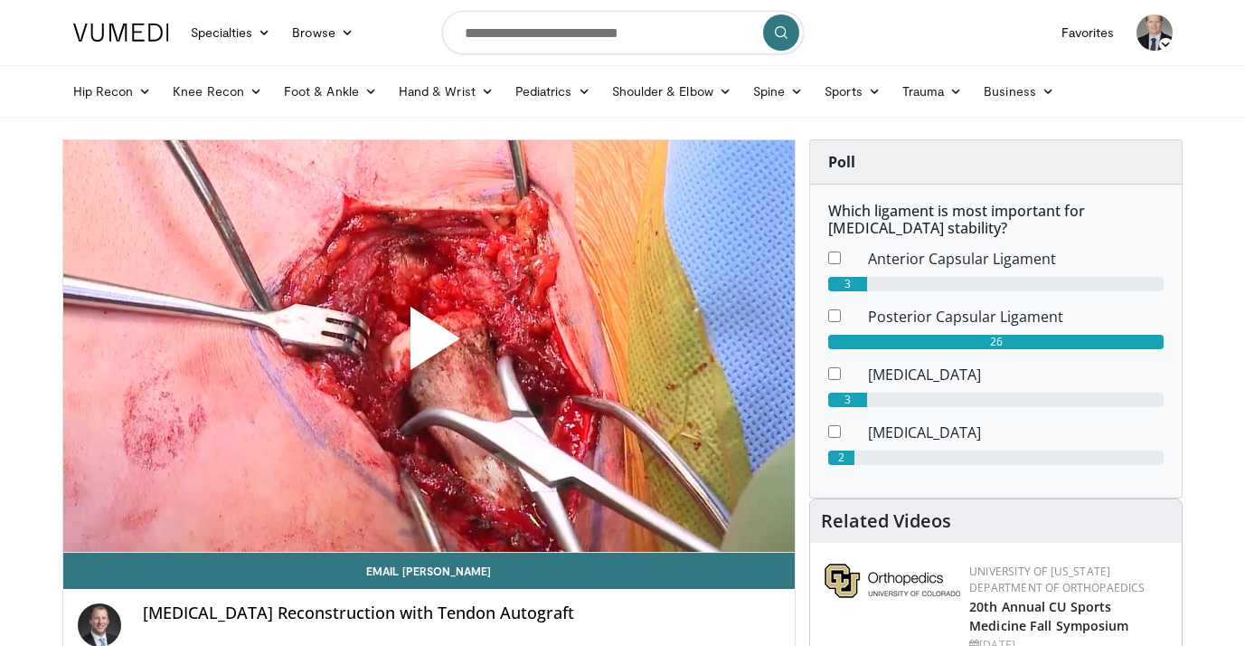
click at [429, 345] on span "Video Player" at bounding box center [429, 345] width 0 height 0
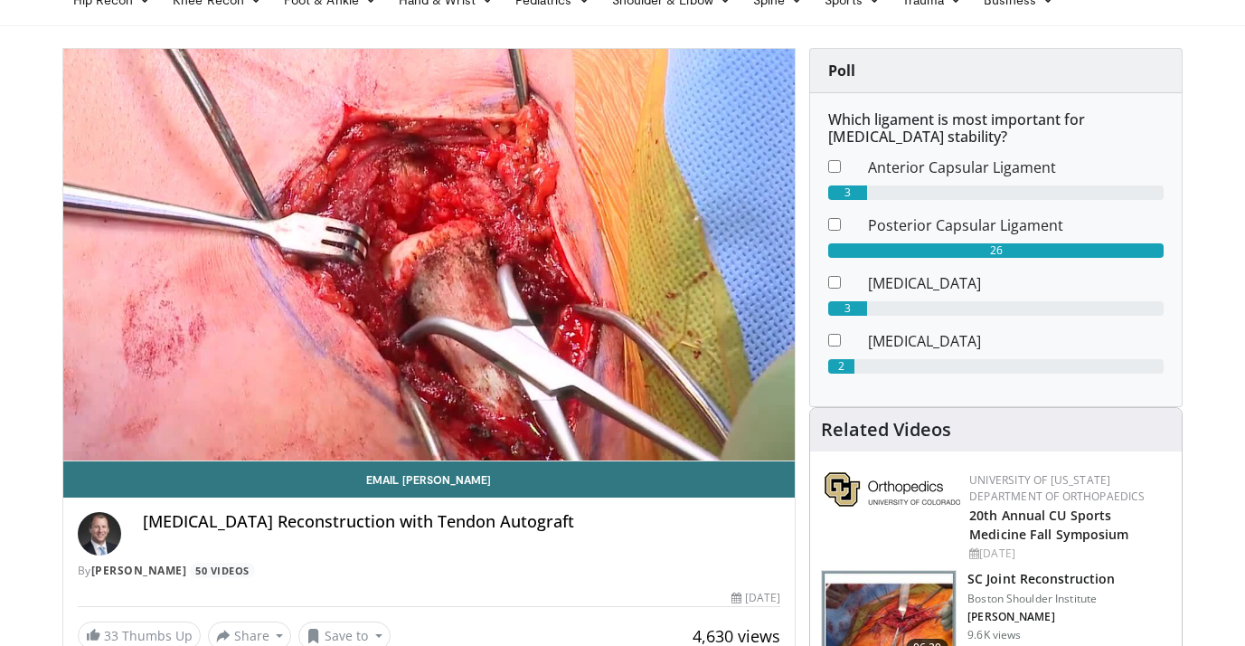
scroll to position [108, 0]
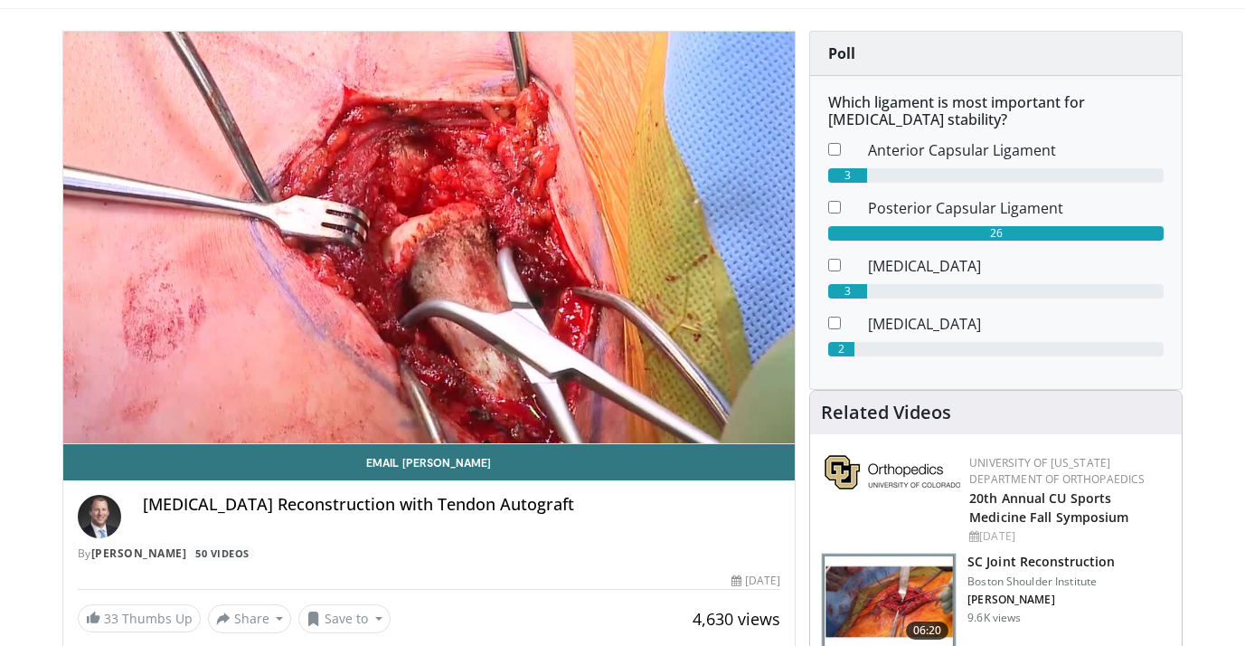
click at [91, 403] on div "10 seconds Tap to unmute" at bounding box center [429, 237] width 732 height 411
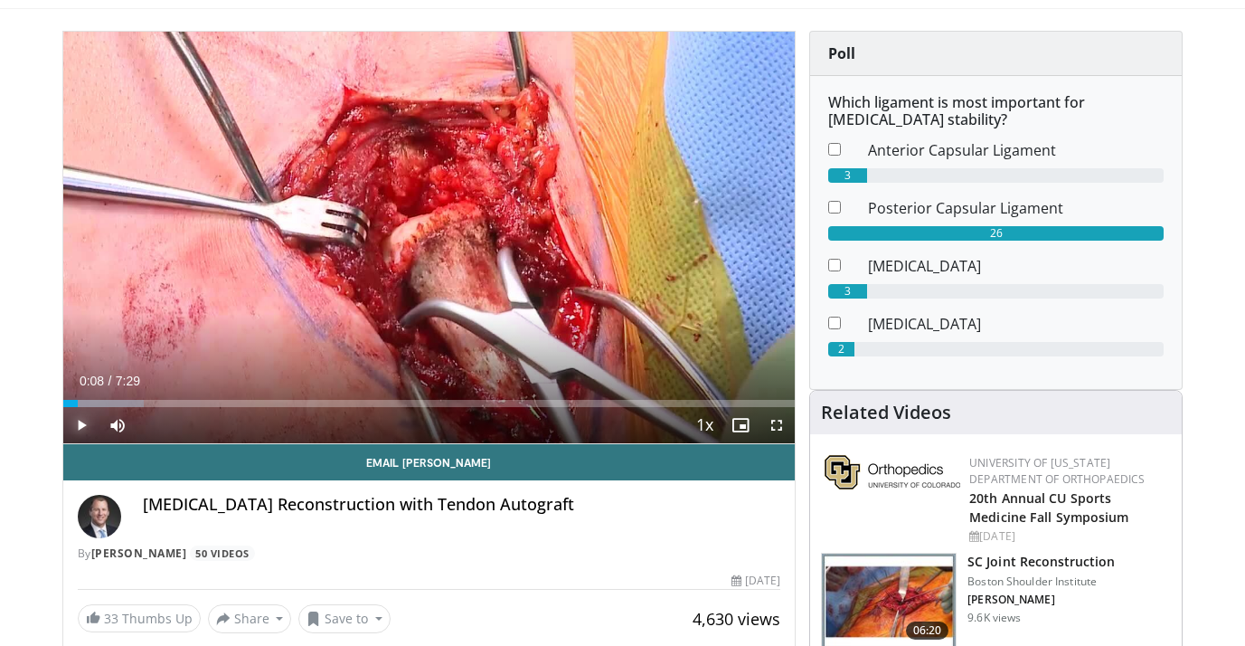
click at [81, 425] on span "Video Player" at bounding box center [81, 425] width 36 height 36
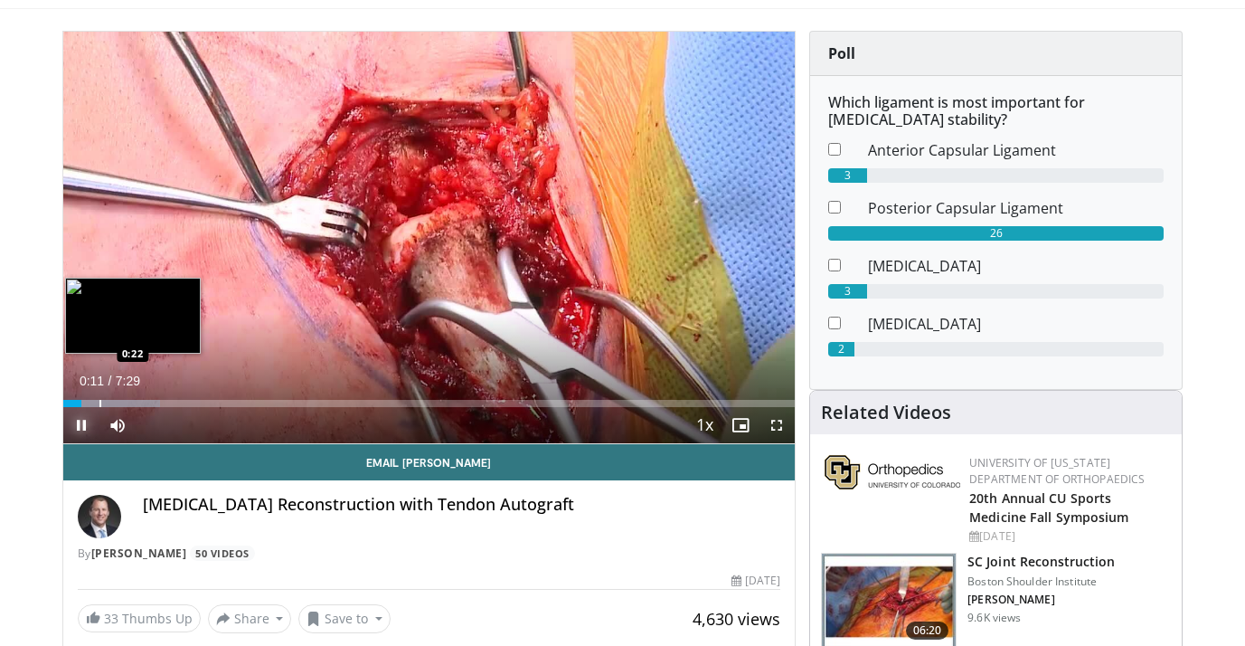
click at [99, 404] on div "Progress Bar" at bounding box center [100, 403] width 2 height 7
click at [117, 404] on div "Progress Bar" at bounding box center [127, 403] width 129 height 7
click at [132, 406] on div "Progress Bar" at bounding box center [133, 403] width 2 height 7
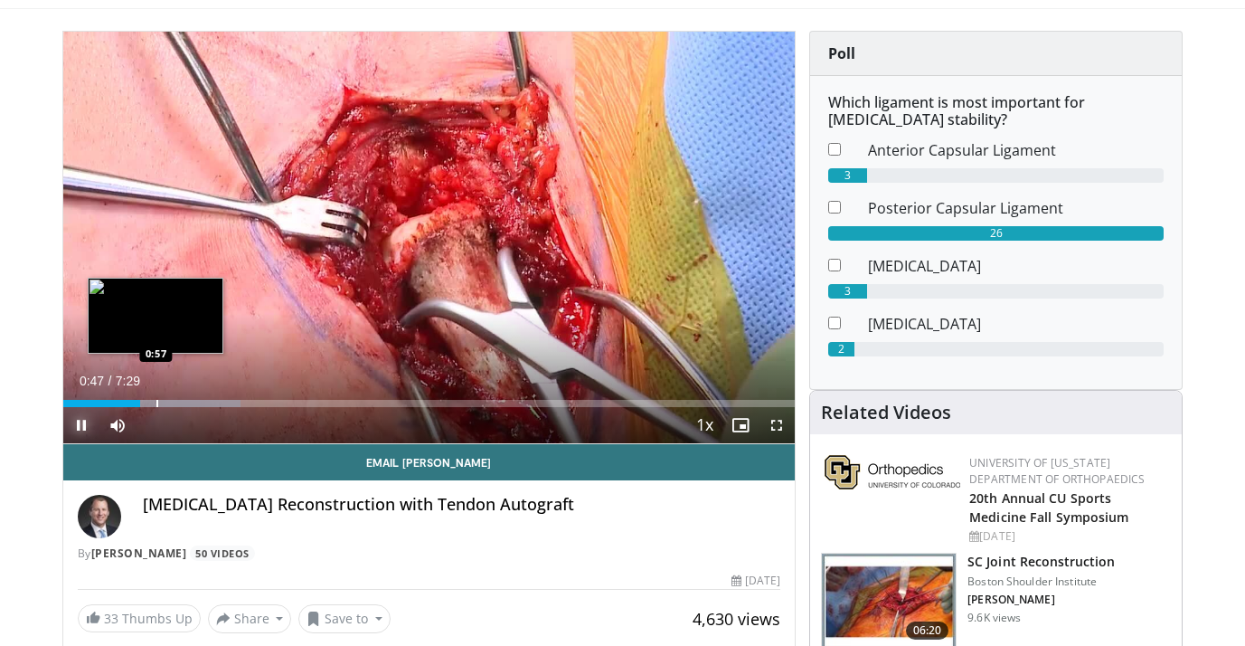
click at [156, 403] on div "Progress Bar" at bounding box center [157, 403] width 2 height 7
click at [179, 402] on div "Progress Bar" at bounding box center [192, 403] width 159 height 7
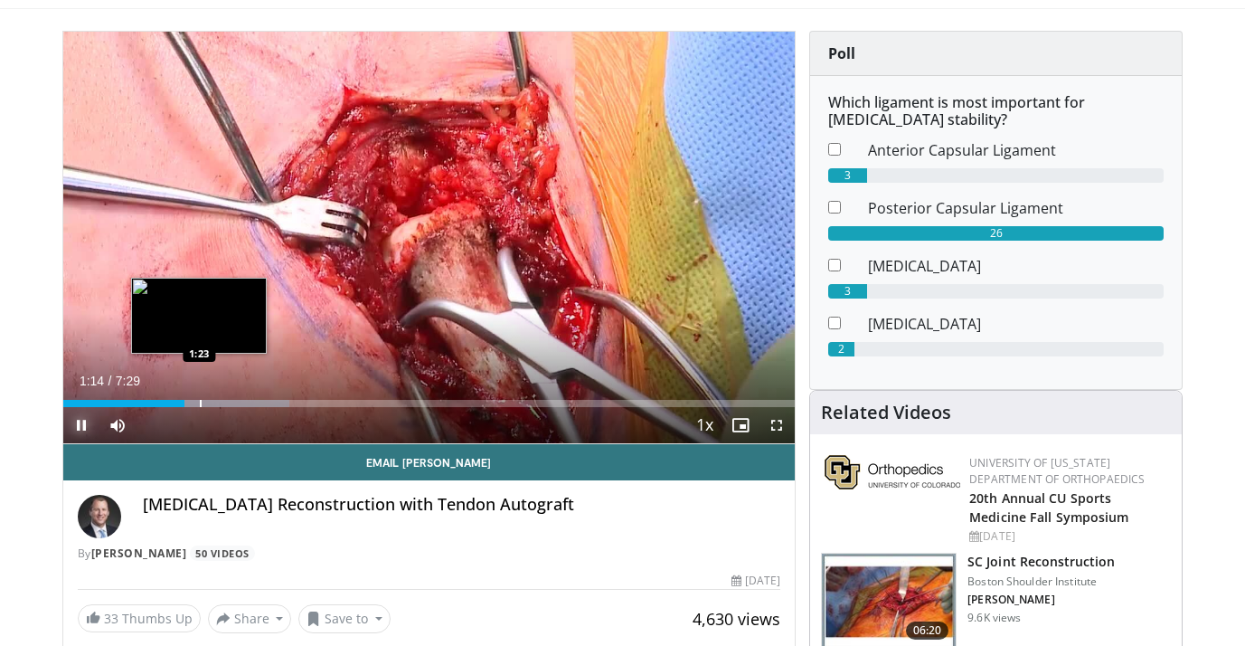
click at [199, 401] on div "Progress Bar" at bounding box center [209, 403] width 157 height 7
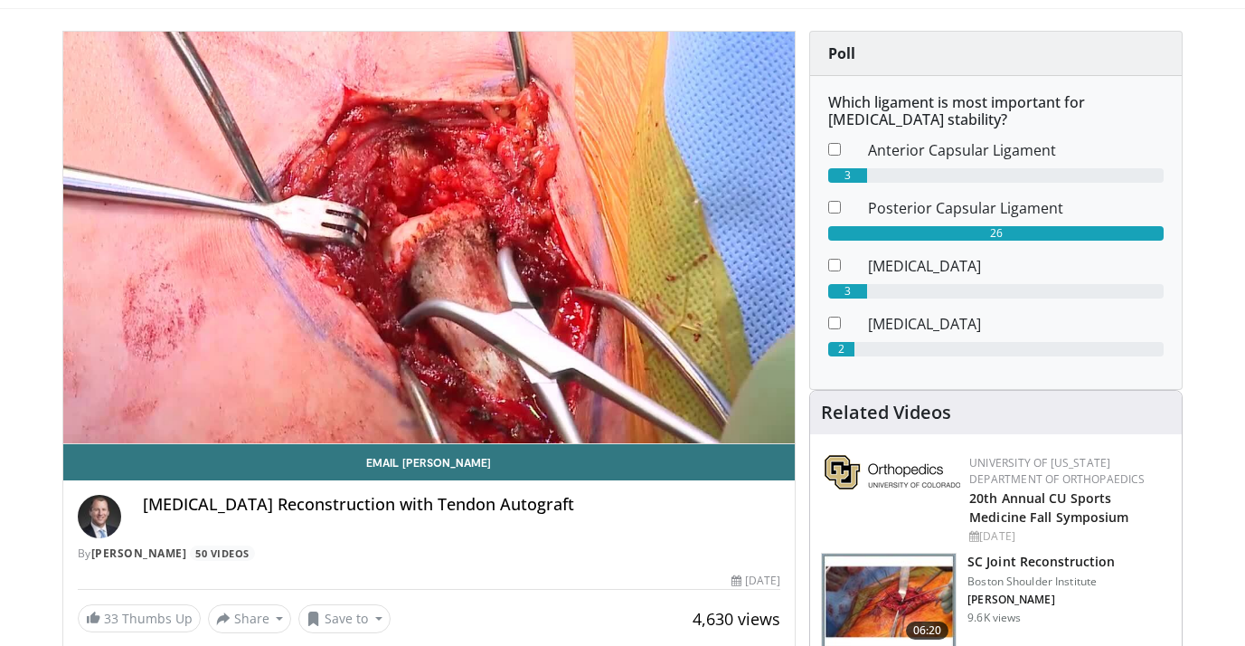
click at [218, 400] on div "10 seconds Tap to unmute" at bounding box center [429, 237] width 732 height 411
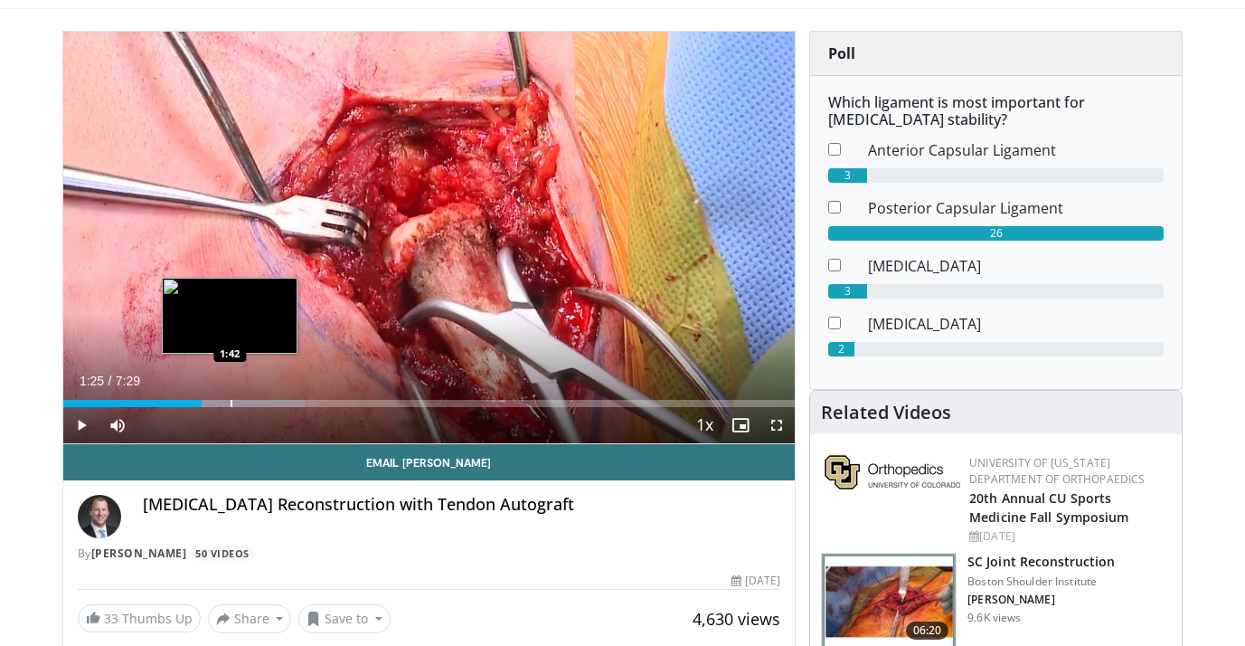
click at [231, 403] on div "Progress Bar" at bounding box center [232, 403] width 2 height 7
click at [246, 403] on div "Progress Bar" at bounding box center [260, 403] width 156 height 7
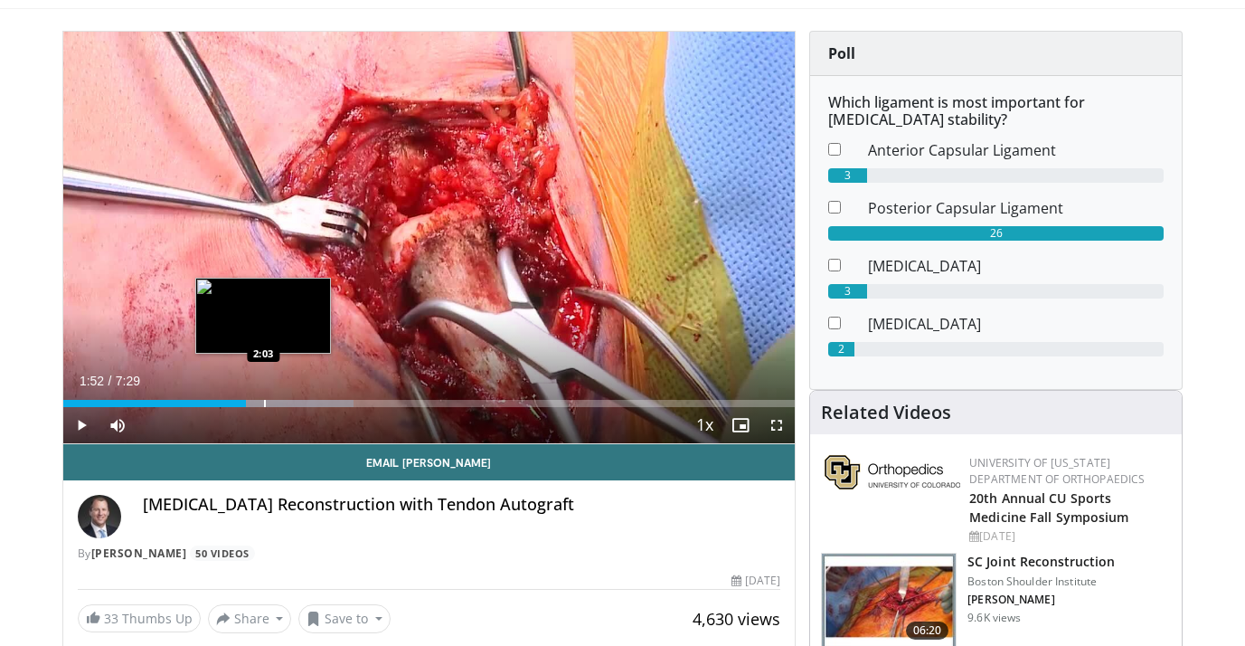
click at [264, 404] on div "Progress Bar" at bounding box center [265, 403] width 2 height 7
click at [281, 402] on div "Progress Bar" at bounding box center [282, 403] width 2 height 7
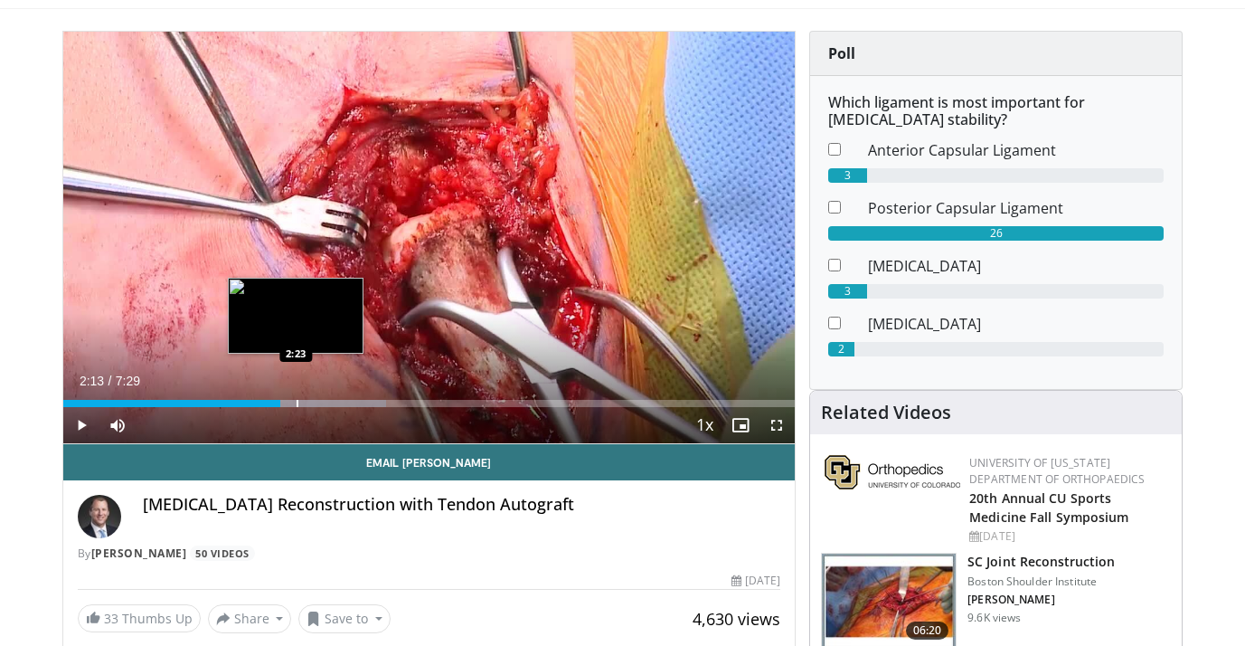
click at [296, 401] on div "Progress Bar" at bounding box center [309, 403] width 154 height 7
click at [314, 401] on div "Progress Bar" at bounding box center [324, 403] width 155 height 7
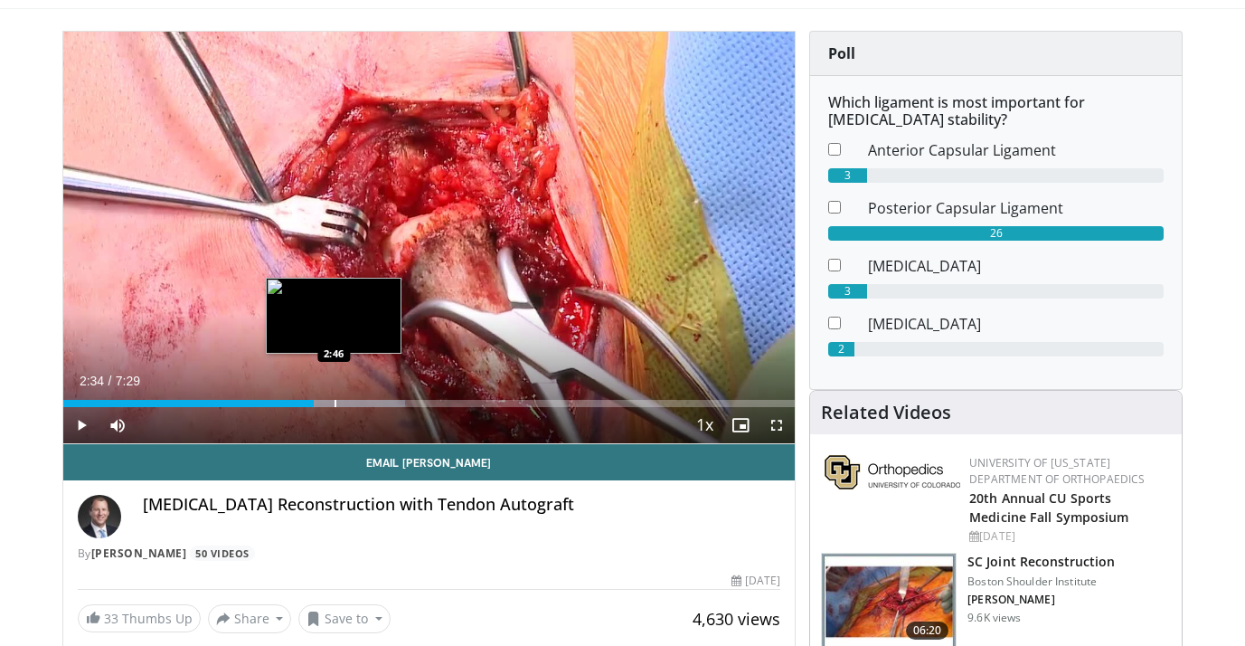
click at [335, 401] on div "Progress Bar" at bounding box center [336, 403] width 2 height 7
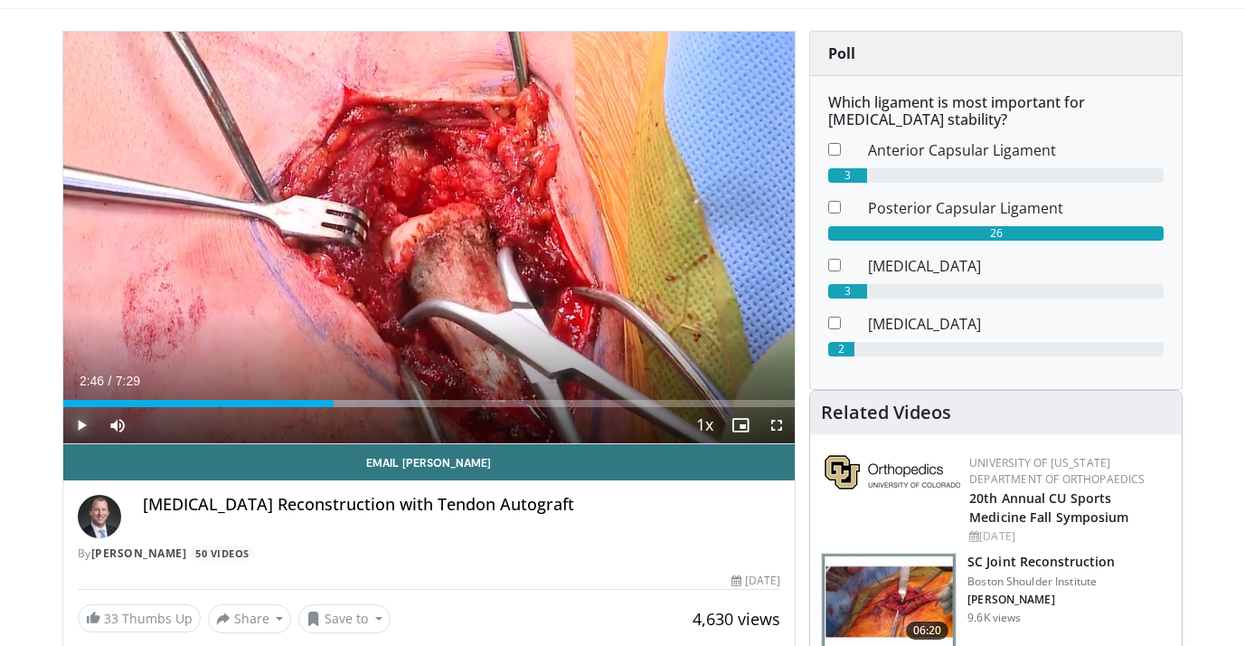
click at [79, 425] on span "Video Player" at bounding box center [81, 425] width 36 height 36
